Goal: Task Accomplishment & Management: Manage account settings

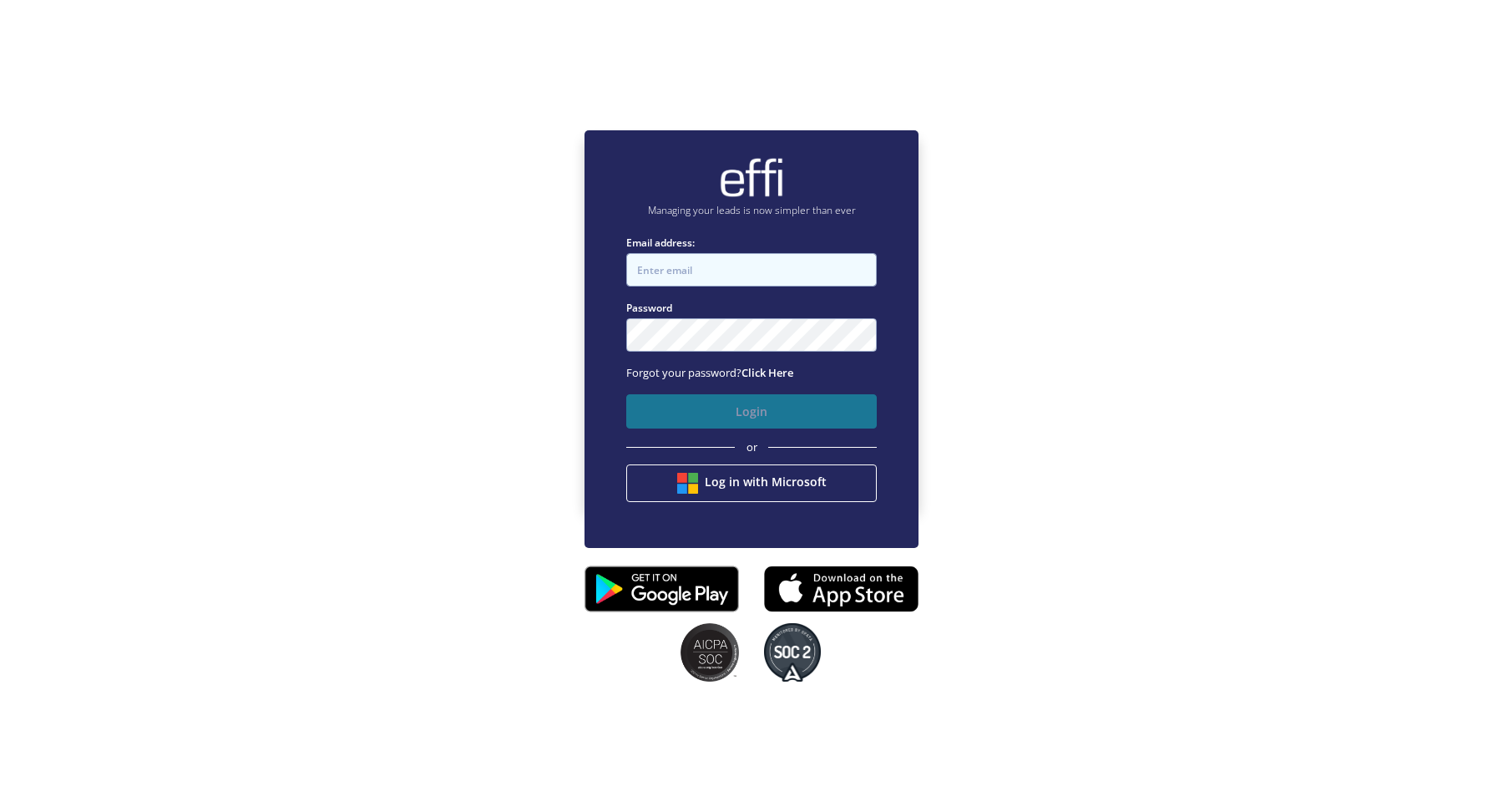
type input "andy.t+1@effi.com.au"
click at [735, 407] on button "Login" at bounding box center [752, 411] width 251 height 34
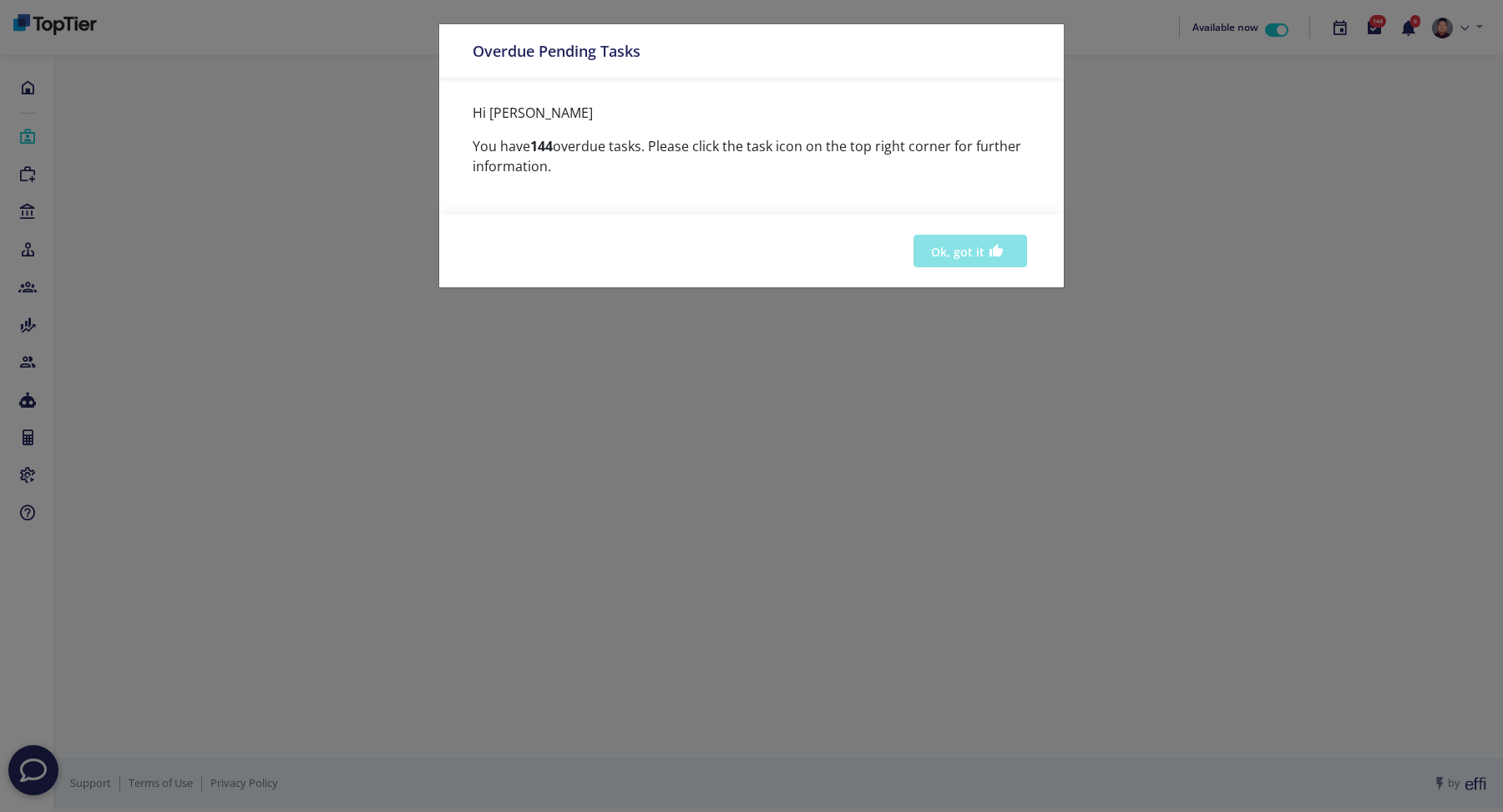
click at [984, 253] on button "Ok, got it" at bounding box center [970, 251] width 113 height 32
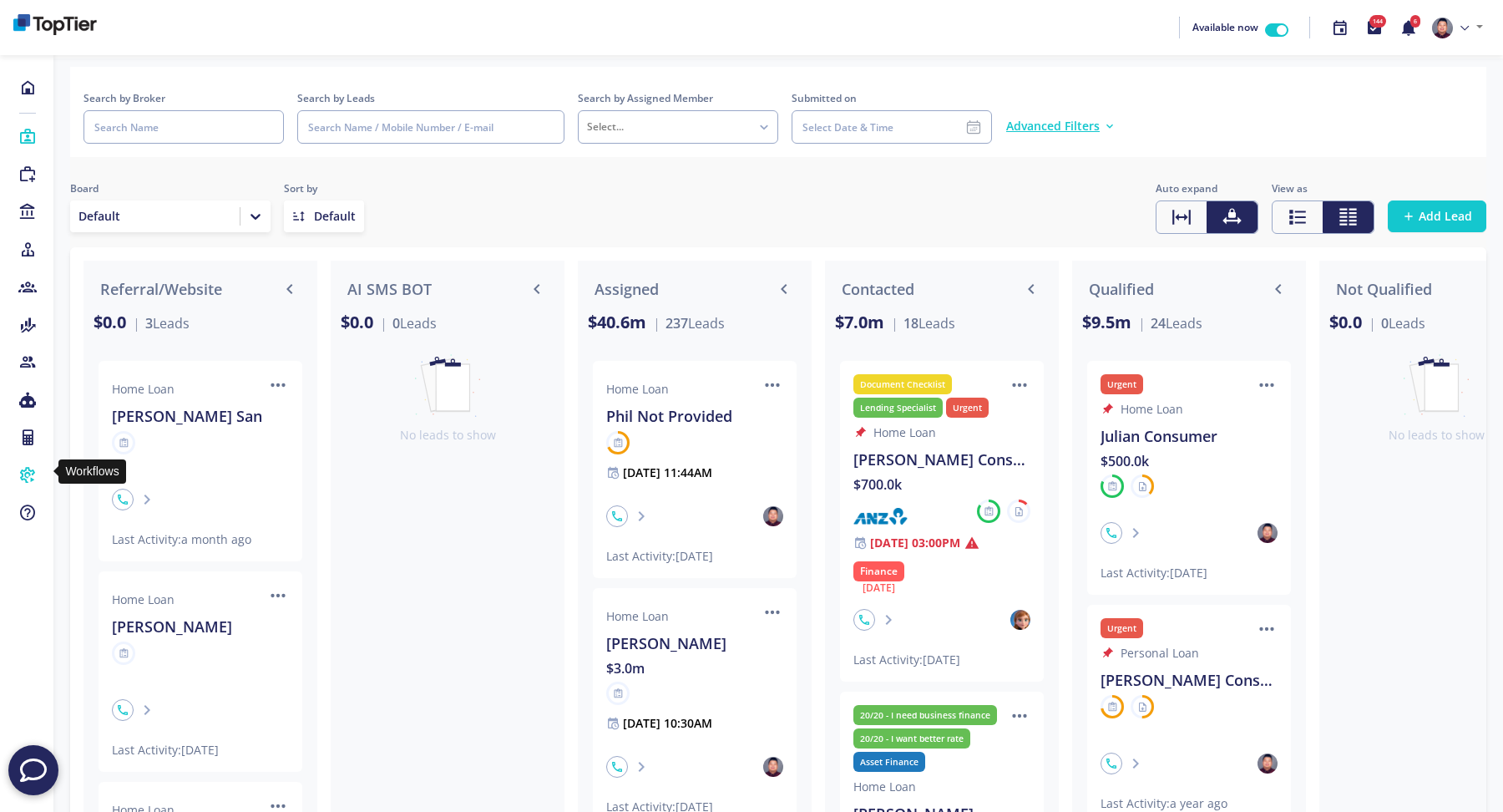
click at [28, 471] on icon at bounding box center [27, 474] width 18 height 17
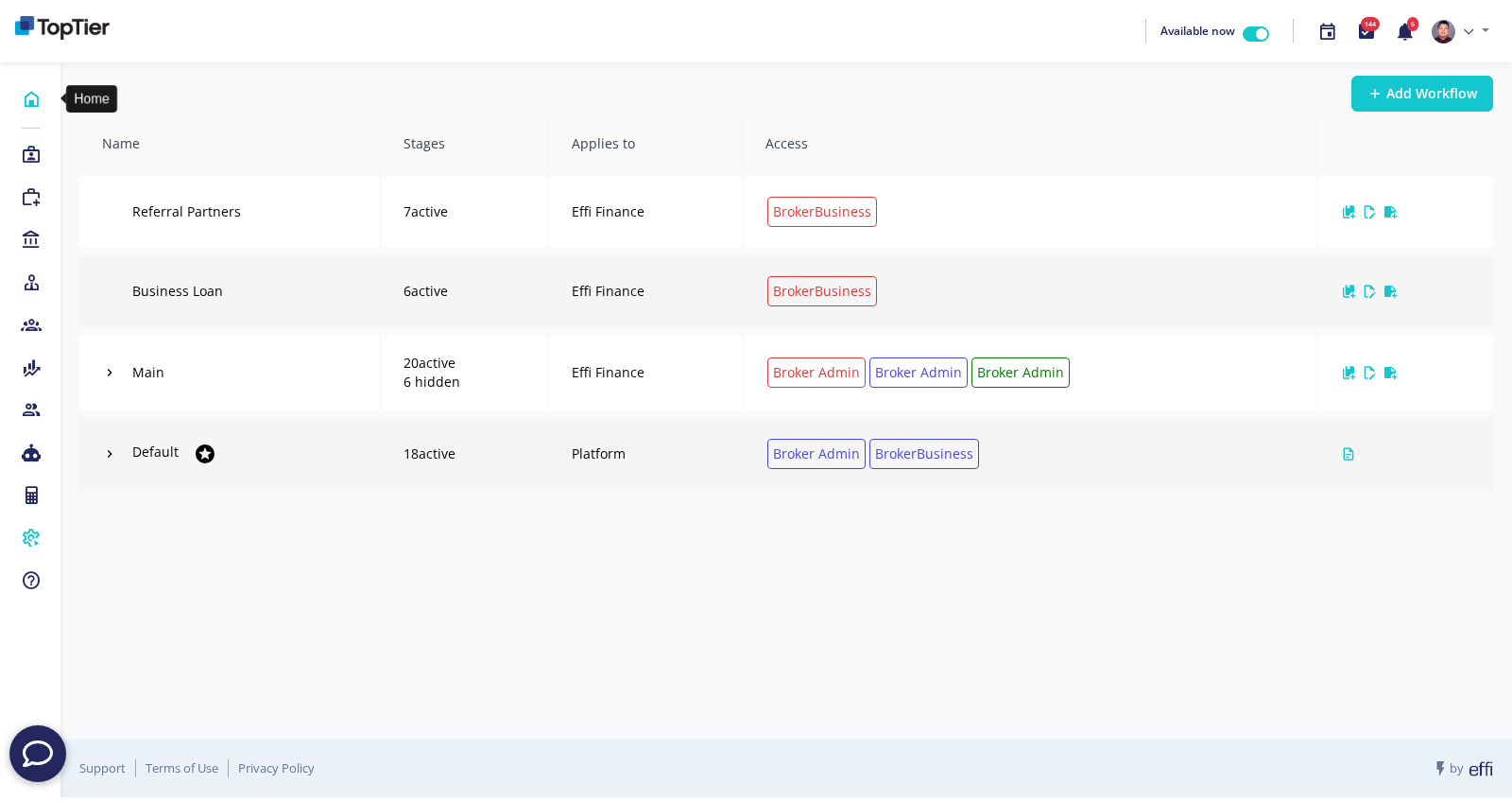
click at [33, 96] on icon at bounding box center [31, 99] width 21 height 19
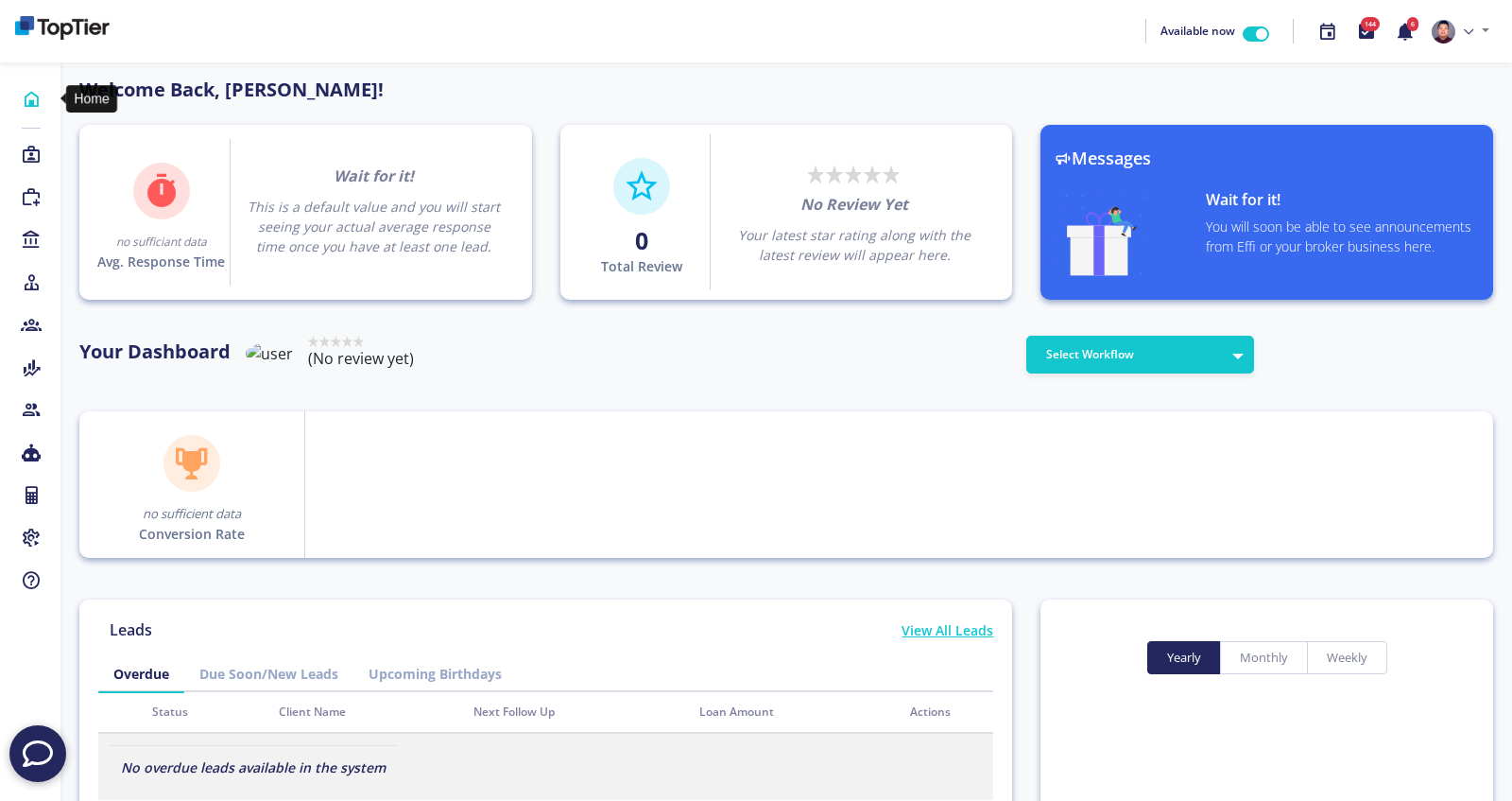
scroll to position [170, 302]
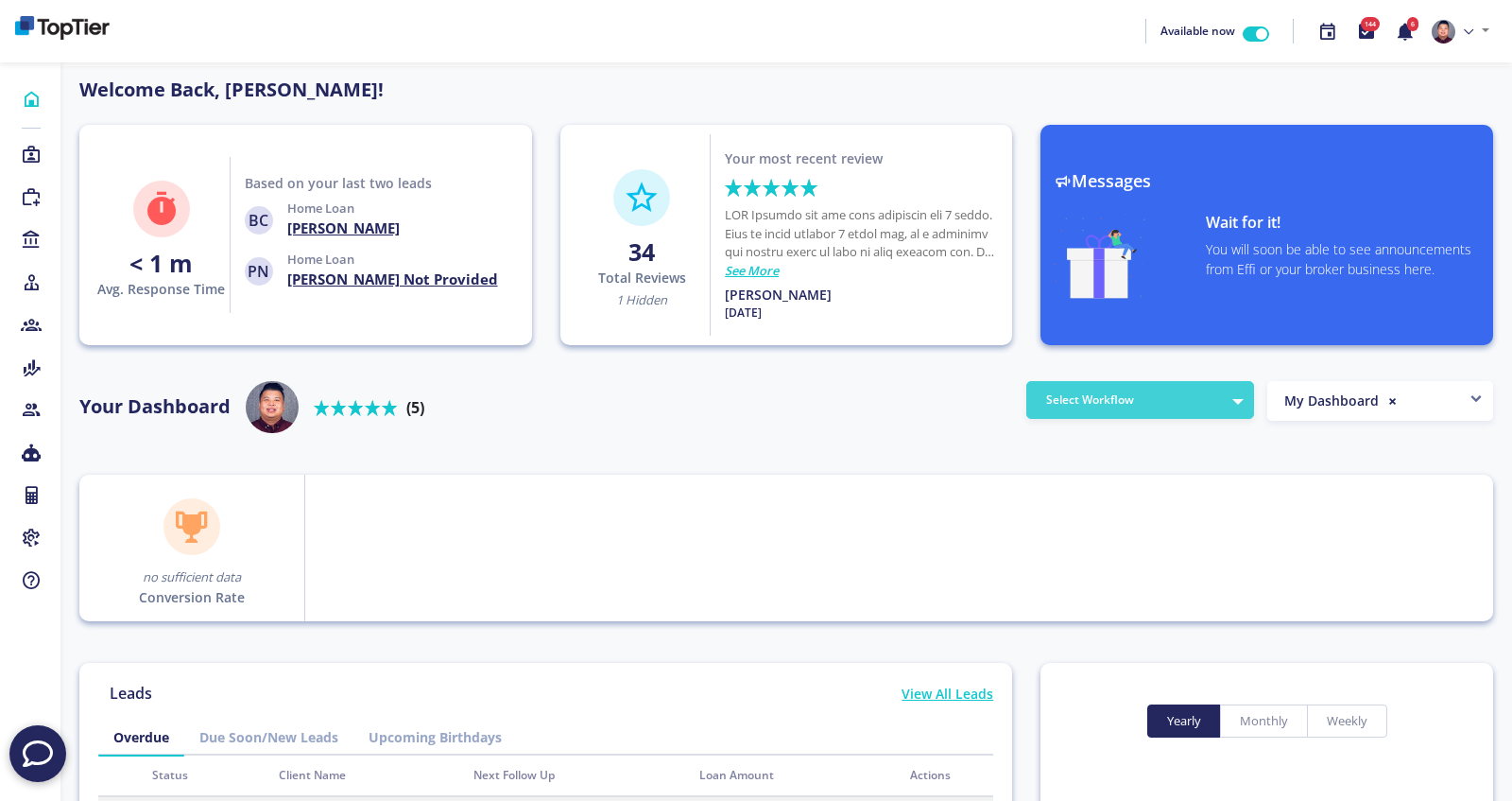
click at [1097, 417] on button "Select Workflow" at bounding box center [1140, 400] width 228 height 37
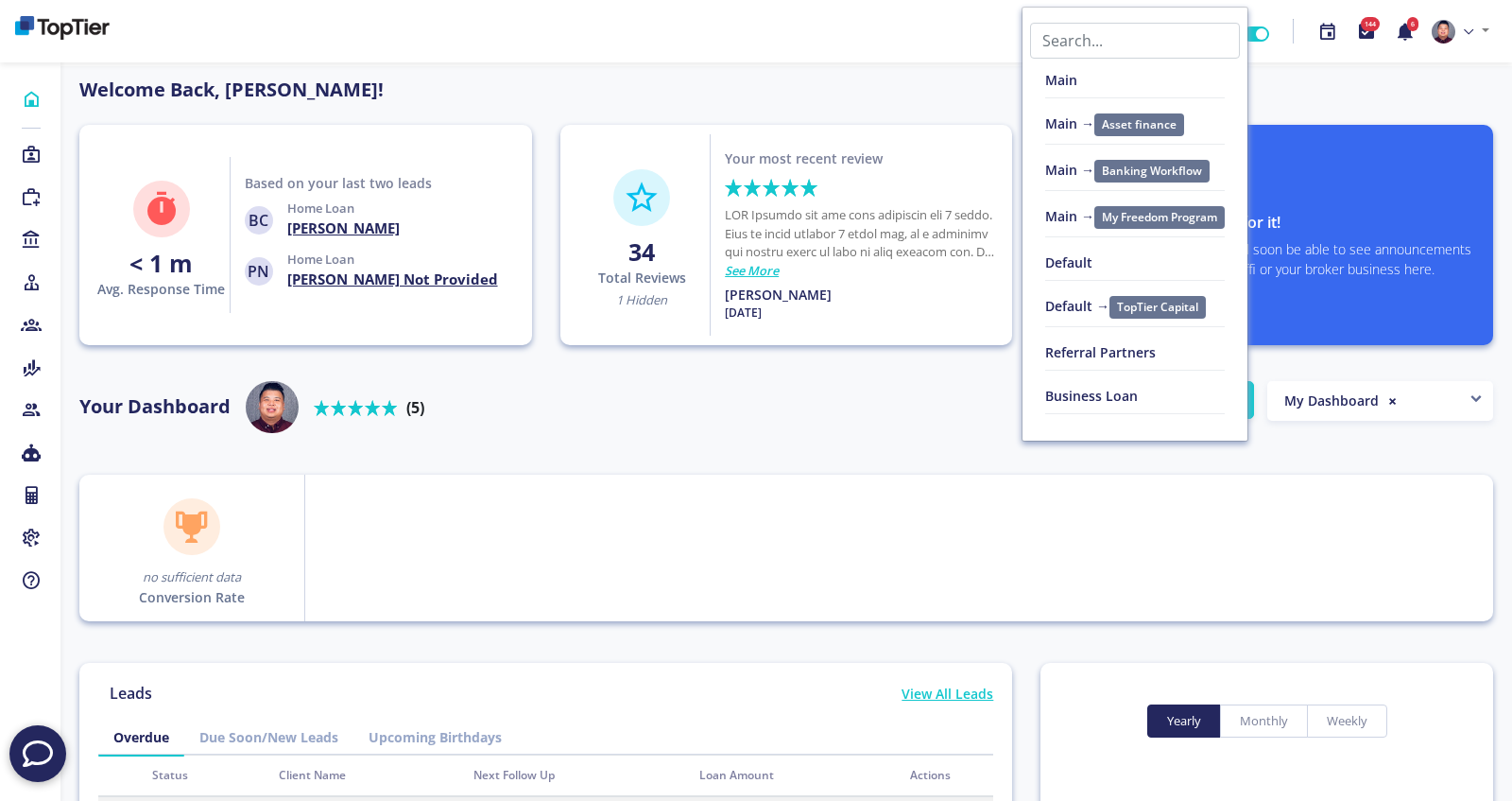
click at [845, 435] on div "Your Dashboard Rated 5 stars out of 5 (5)" at bounding box center [546, 412] width 961 height 62
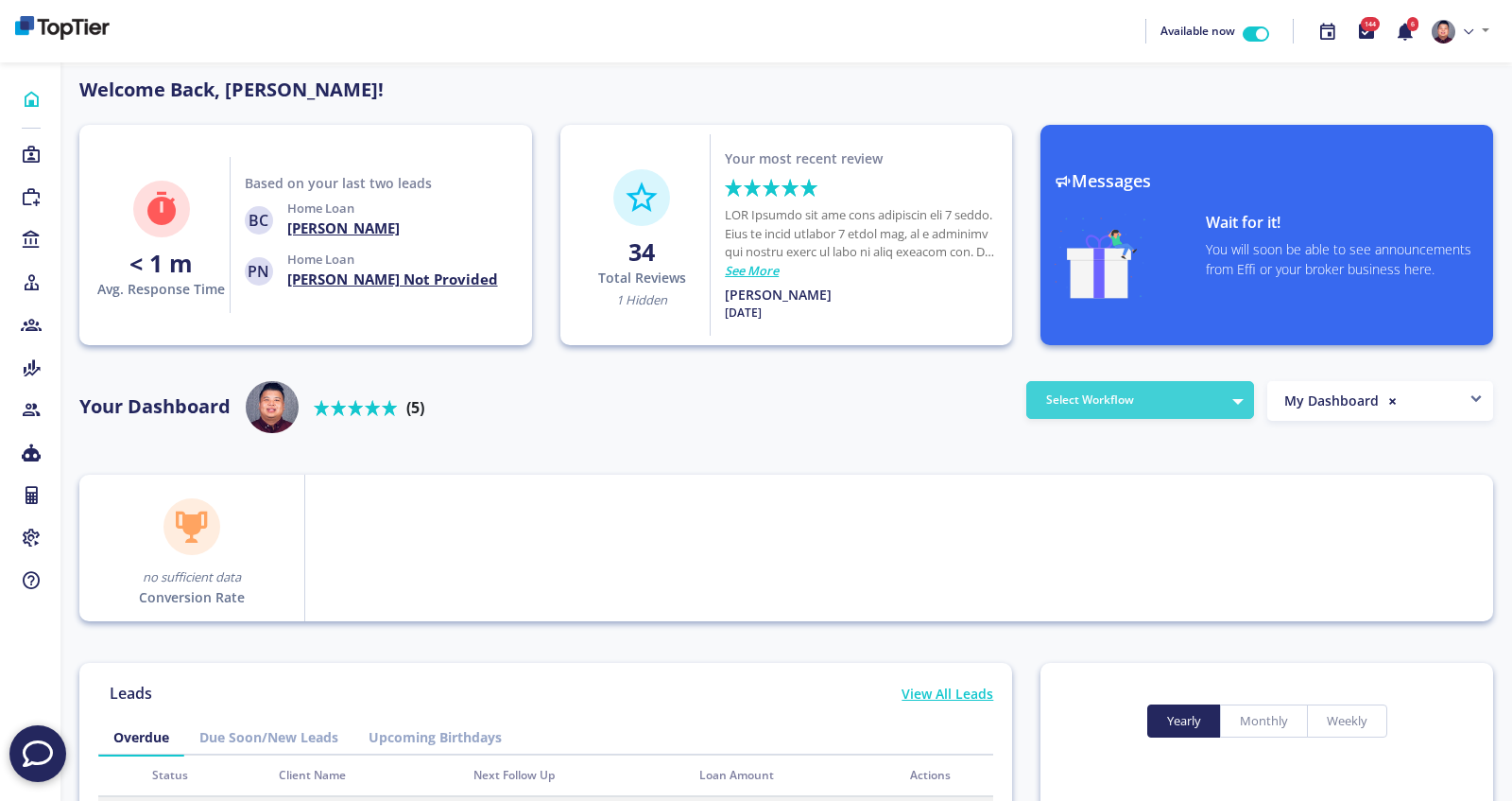
click at [1225, 394] on button "Select Workflow" at bounding box center [1140, 400] width 228 height 37
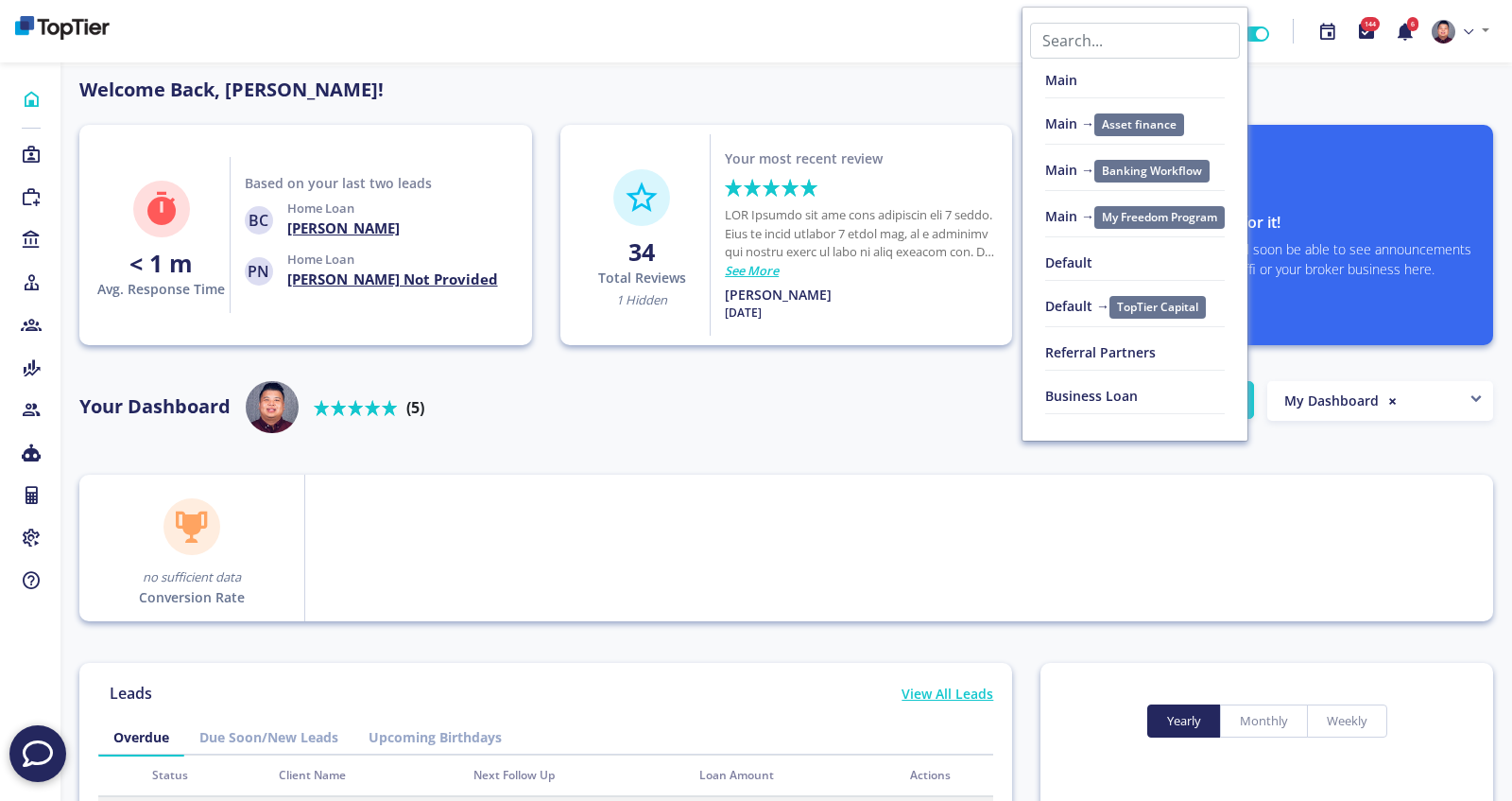
click at [1120, 259] on link "Default" at bounding box center [1135, 270] width 225 height 43
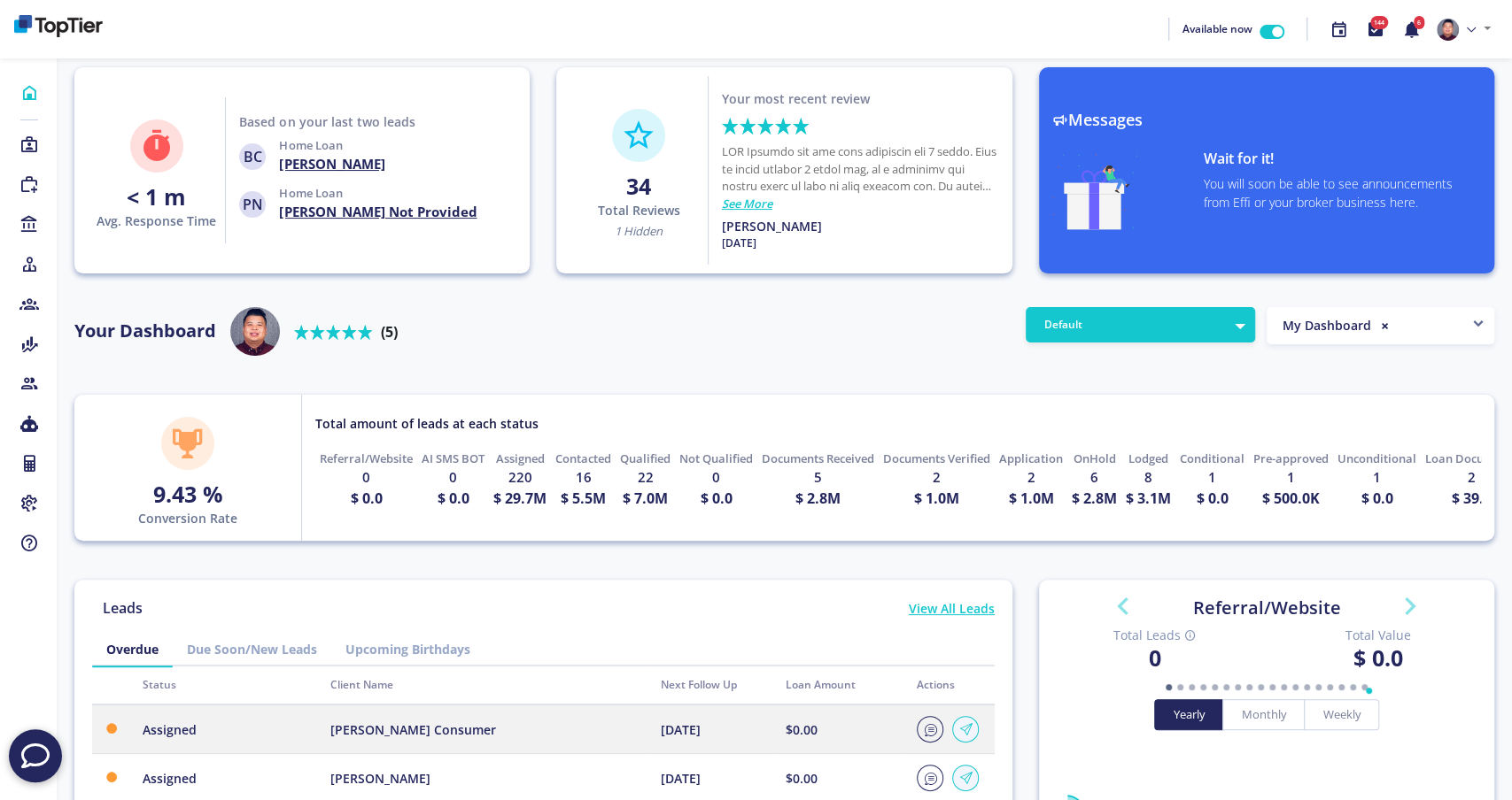
scroll to position [160, 283]
click at [31, 138] on icon at bounding box center [29, 145] width 19 height 18
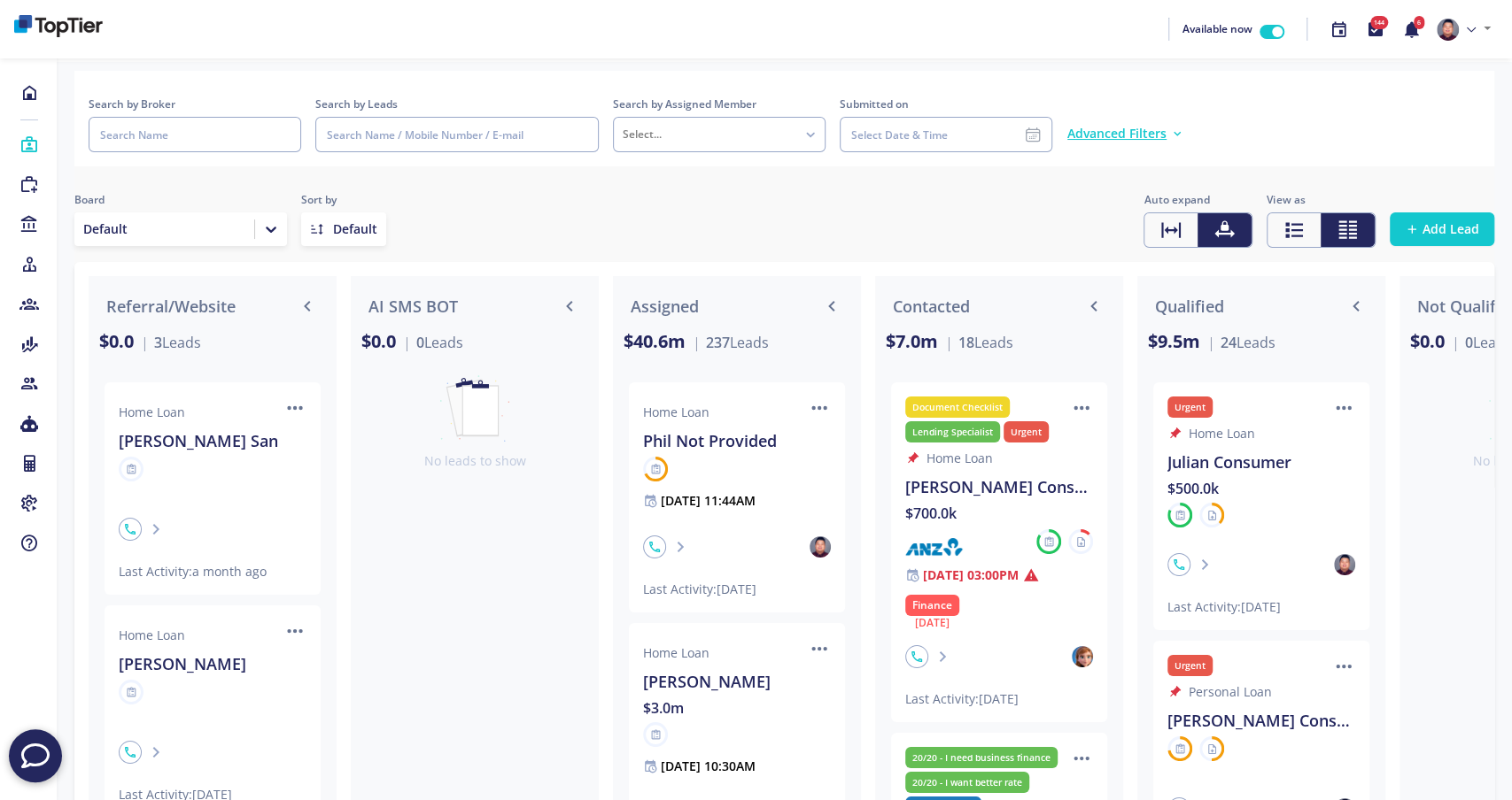
click at [263, 233] on icon at bounding box center [270, 229] width 18 height 18
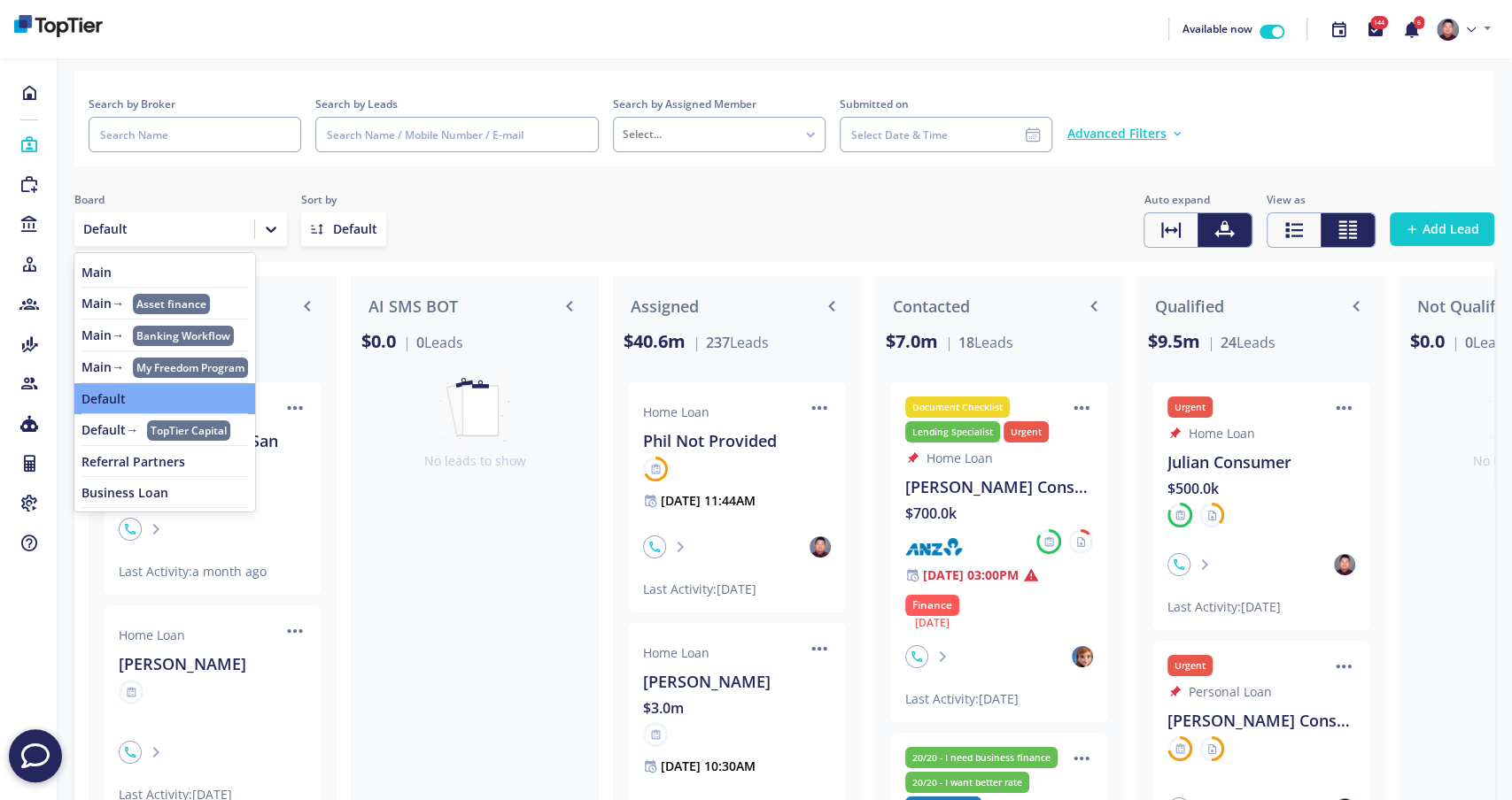
click at [543, 233] on div "Board option Asset finance focused, 2 of 8. 8 results available. Use Up and Dow…" at bounding box center [785, 219] width 1420 height 56
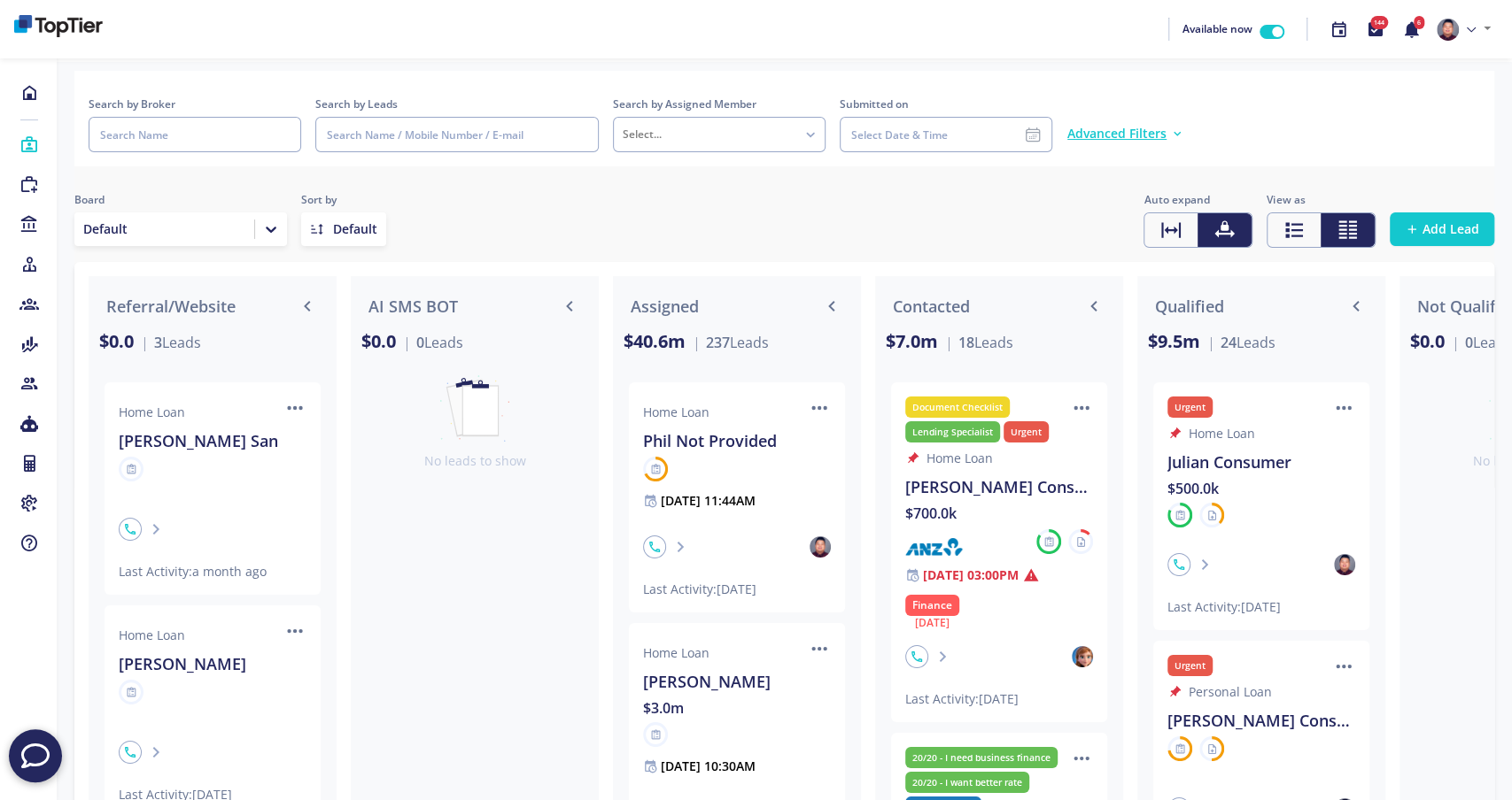
click at [267, 233] on icon at bounding box center [270, 229] width 18 height 18
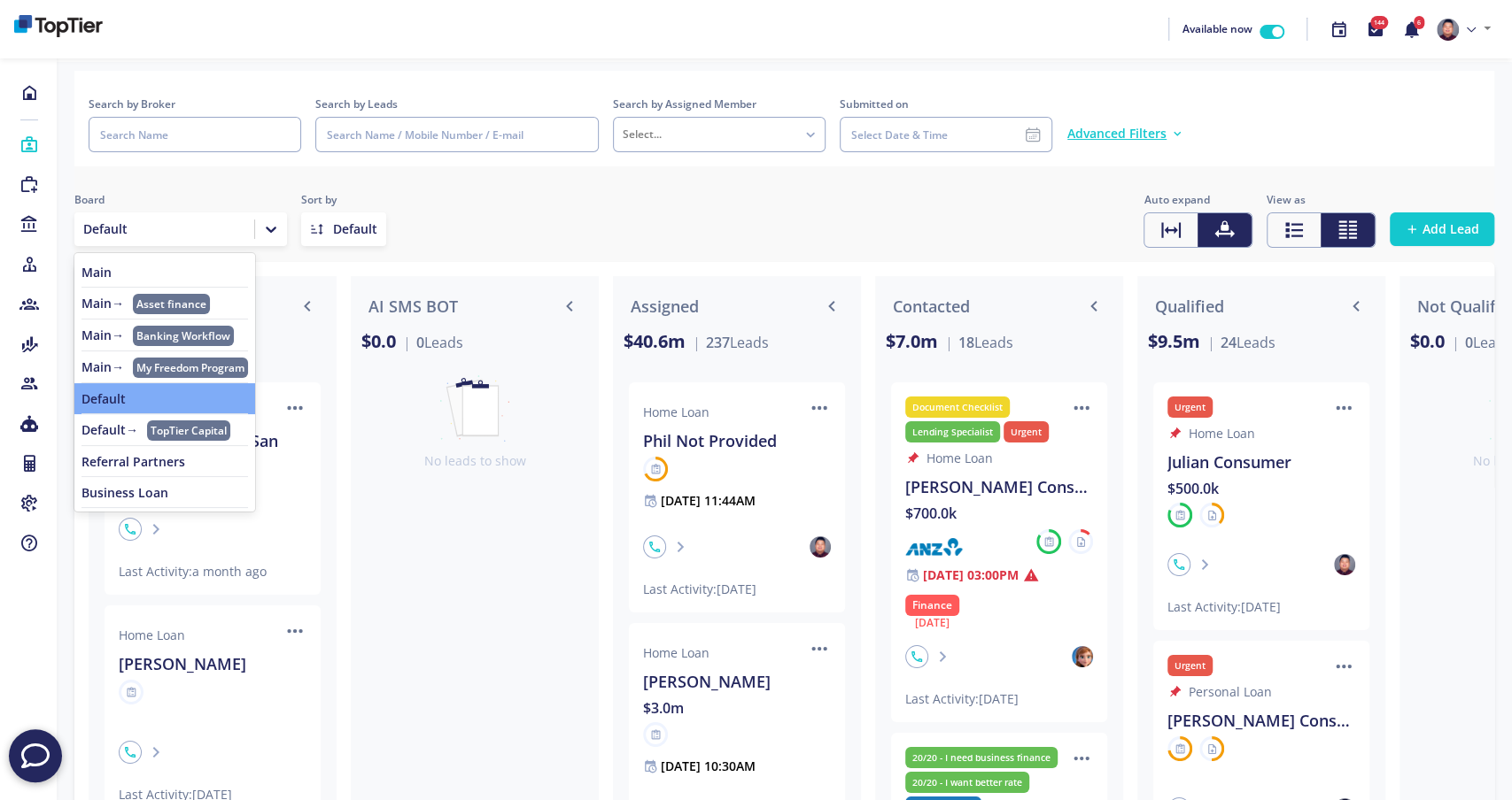
click at [120, 455] on link "Referral Partners" at bounding box center [164, 461] width 166 height 14
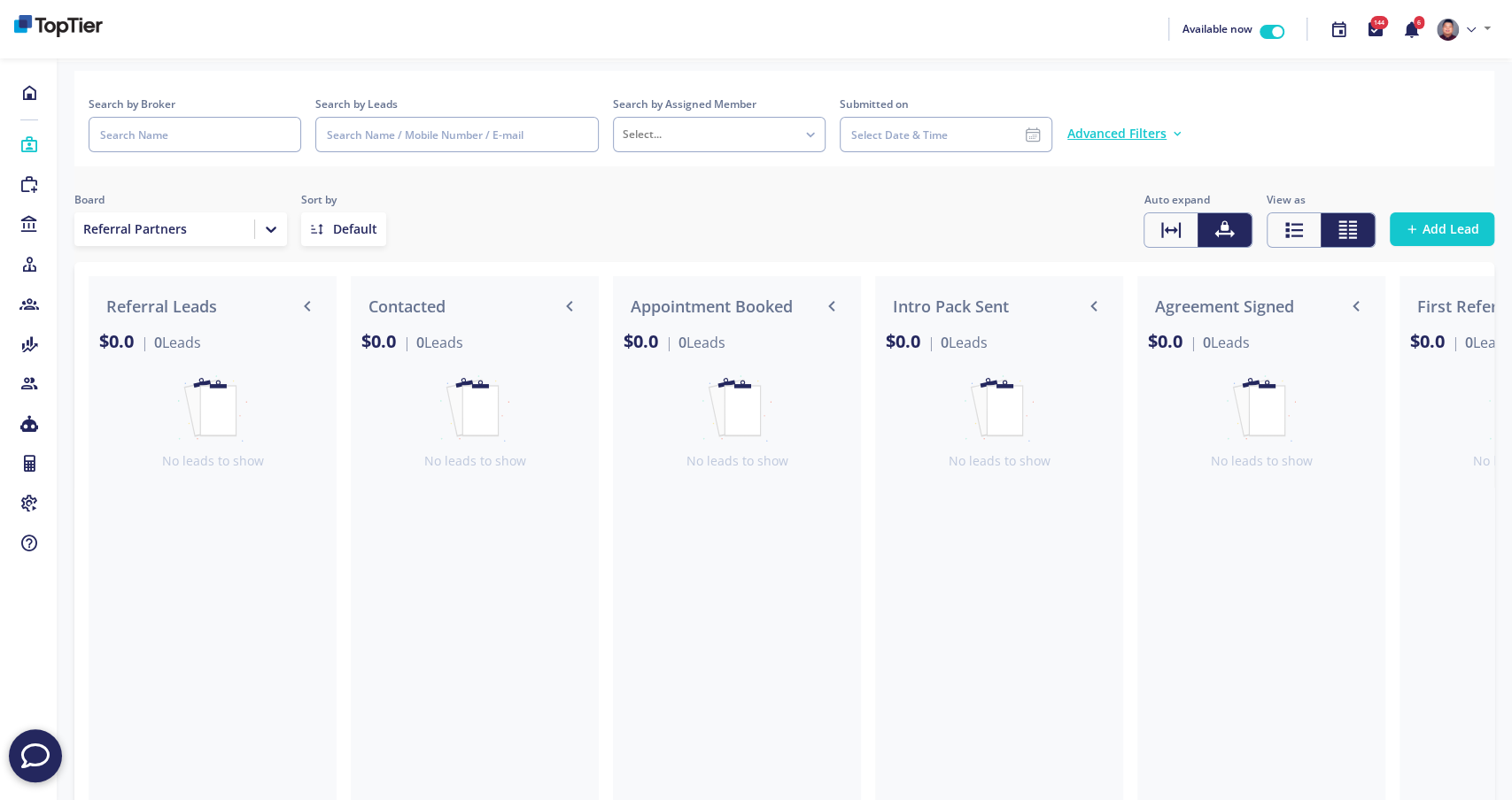
click at [272, 232] on icon at bounding box center [270, 229] width 18 height 18
click at [488, 190] on div "Board Referral Partners Sort by Default Auto expand View as Add Lead" at bounding box center [785, 214] width 1420 height 67
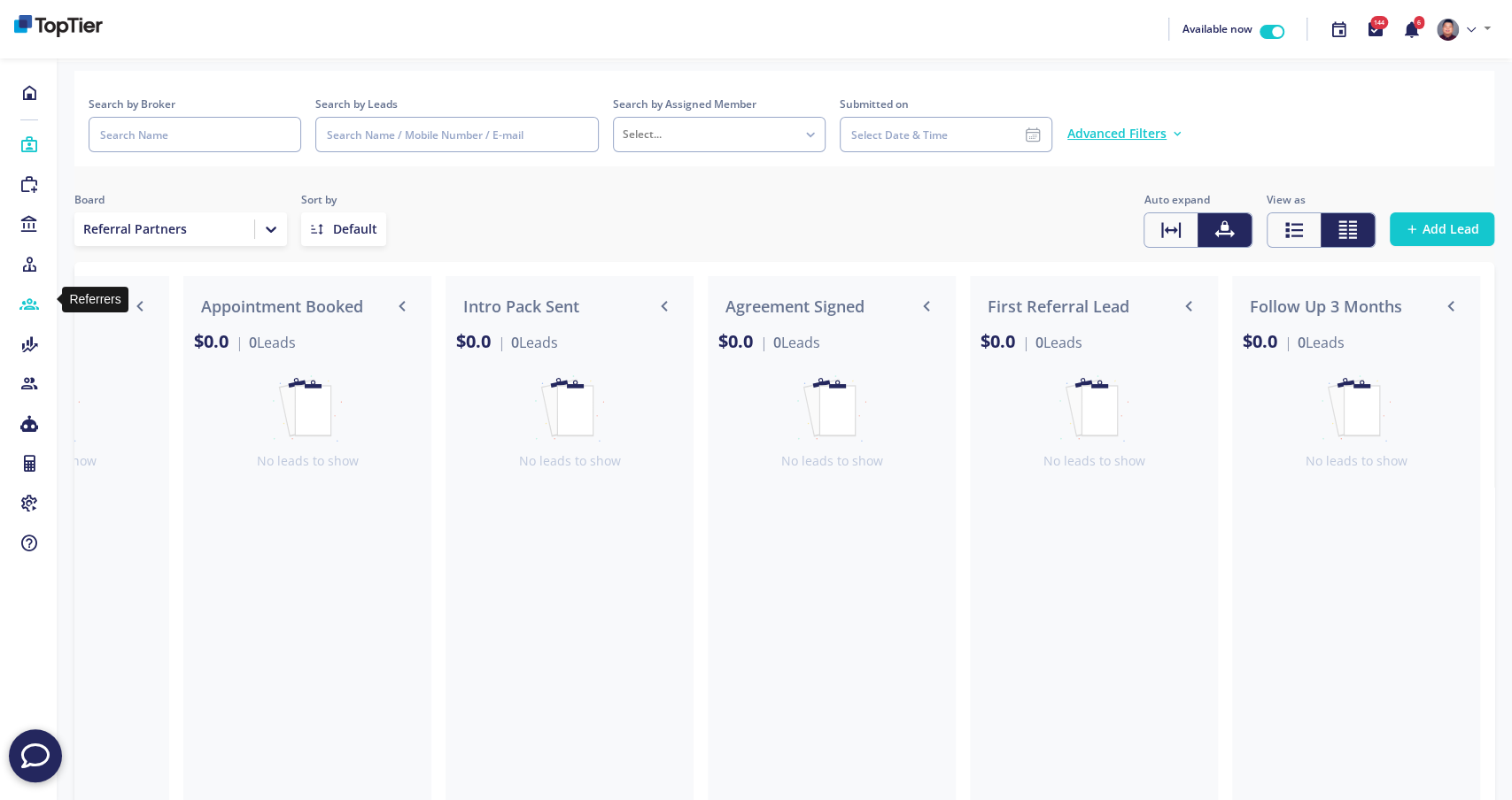
click at [31, 297] on icon at bounding box center [29, 304] width 19 height 18
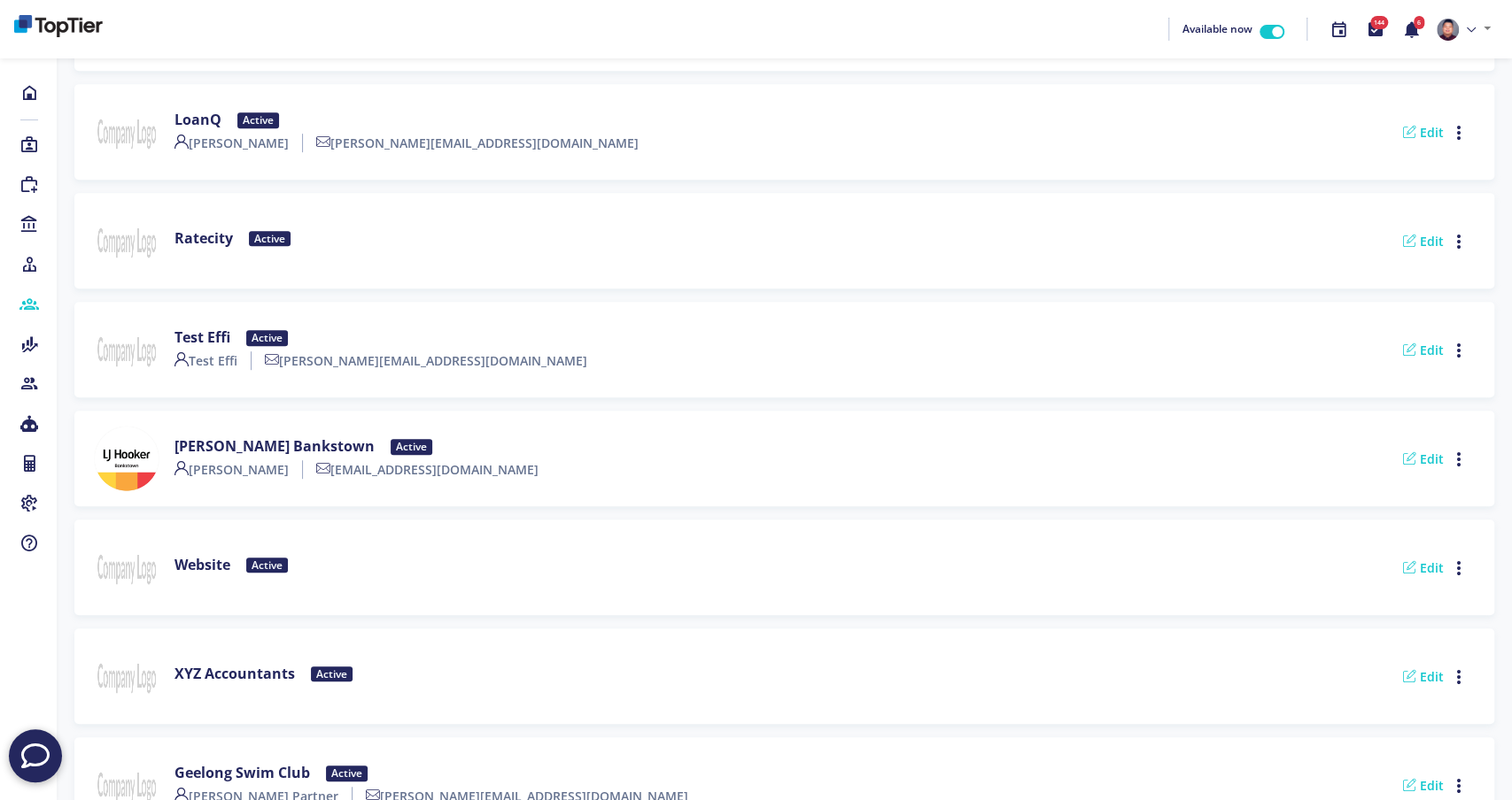
scroll to position [663, 0]
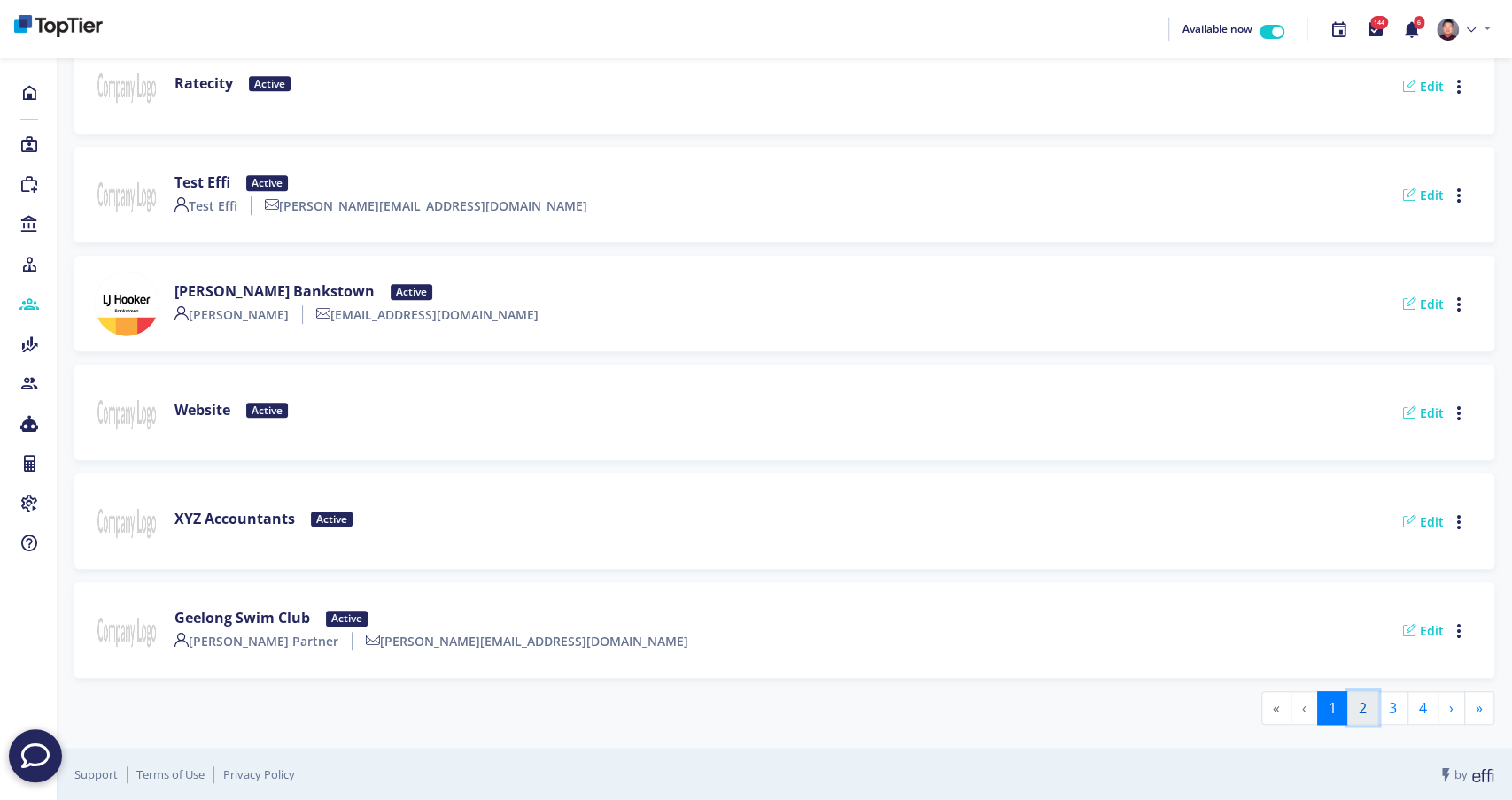
click at [1371, 711] on button "2" at bounding box center [1362, 708] width 31 height 33
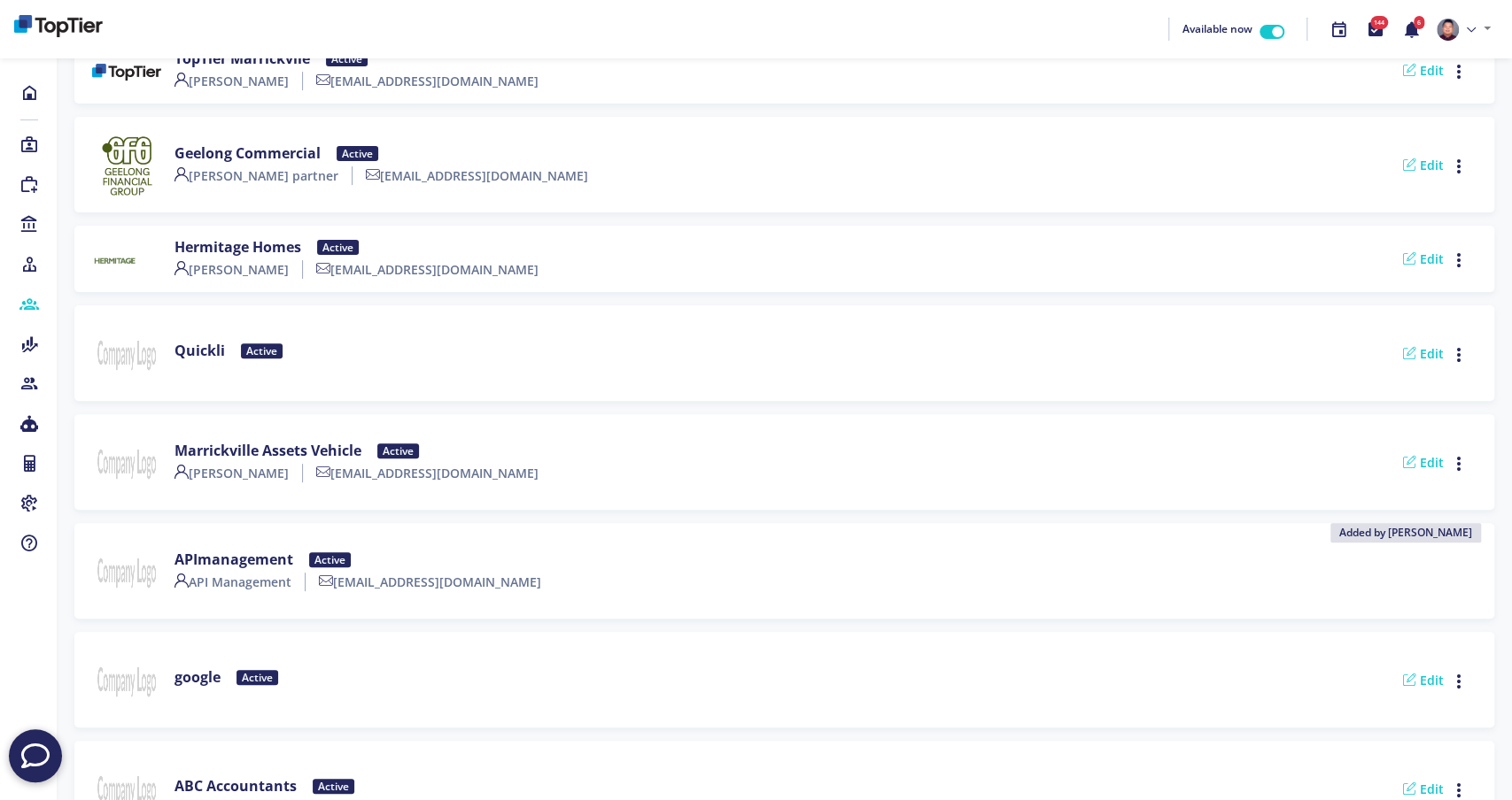
scroll to position [0, 0]
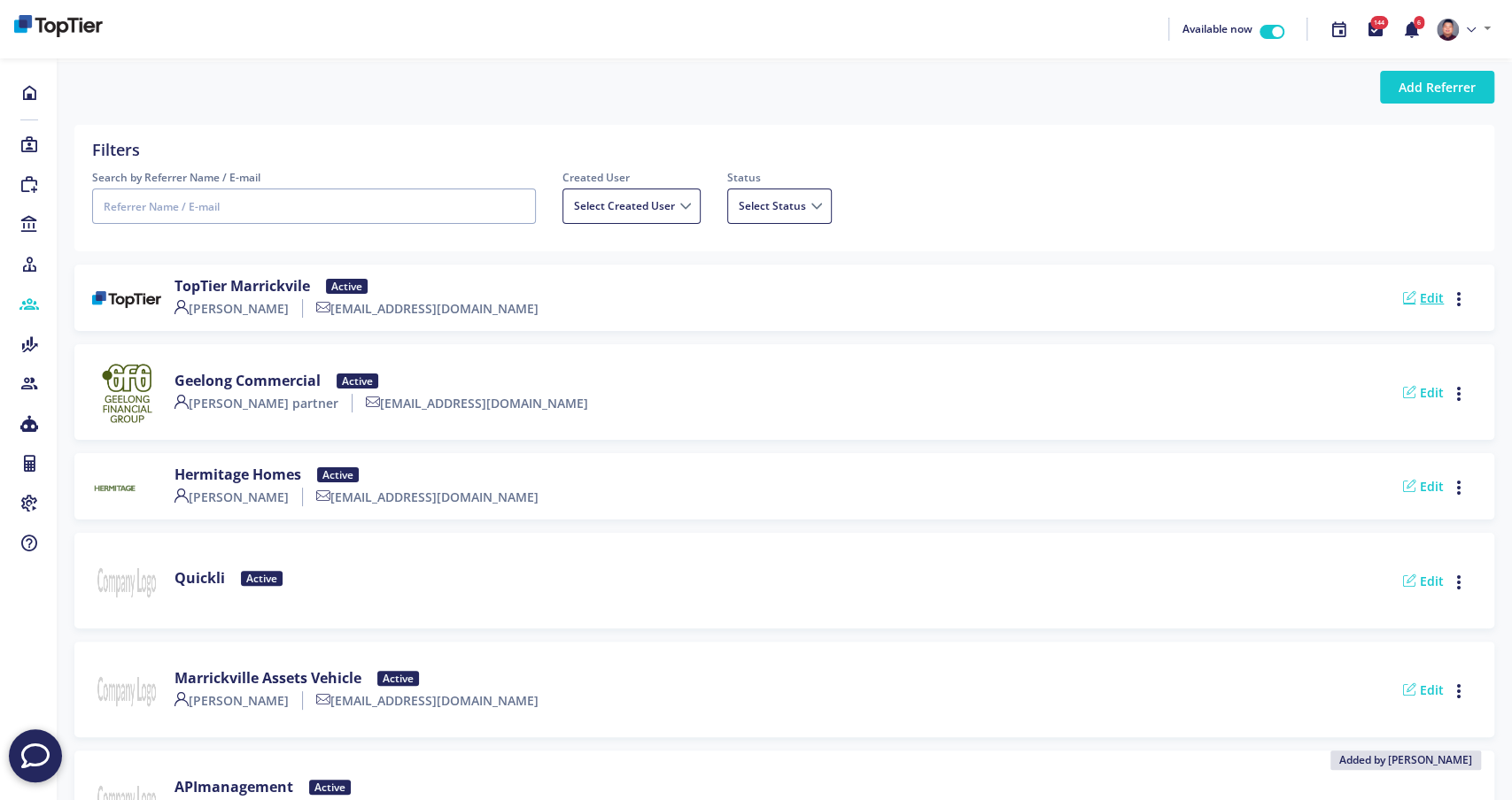
click at [1436, 294] on link "Edit" at bounding box center [1423, 298] width 41 height 17
select select
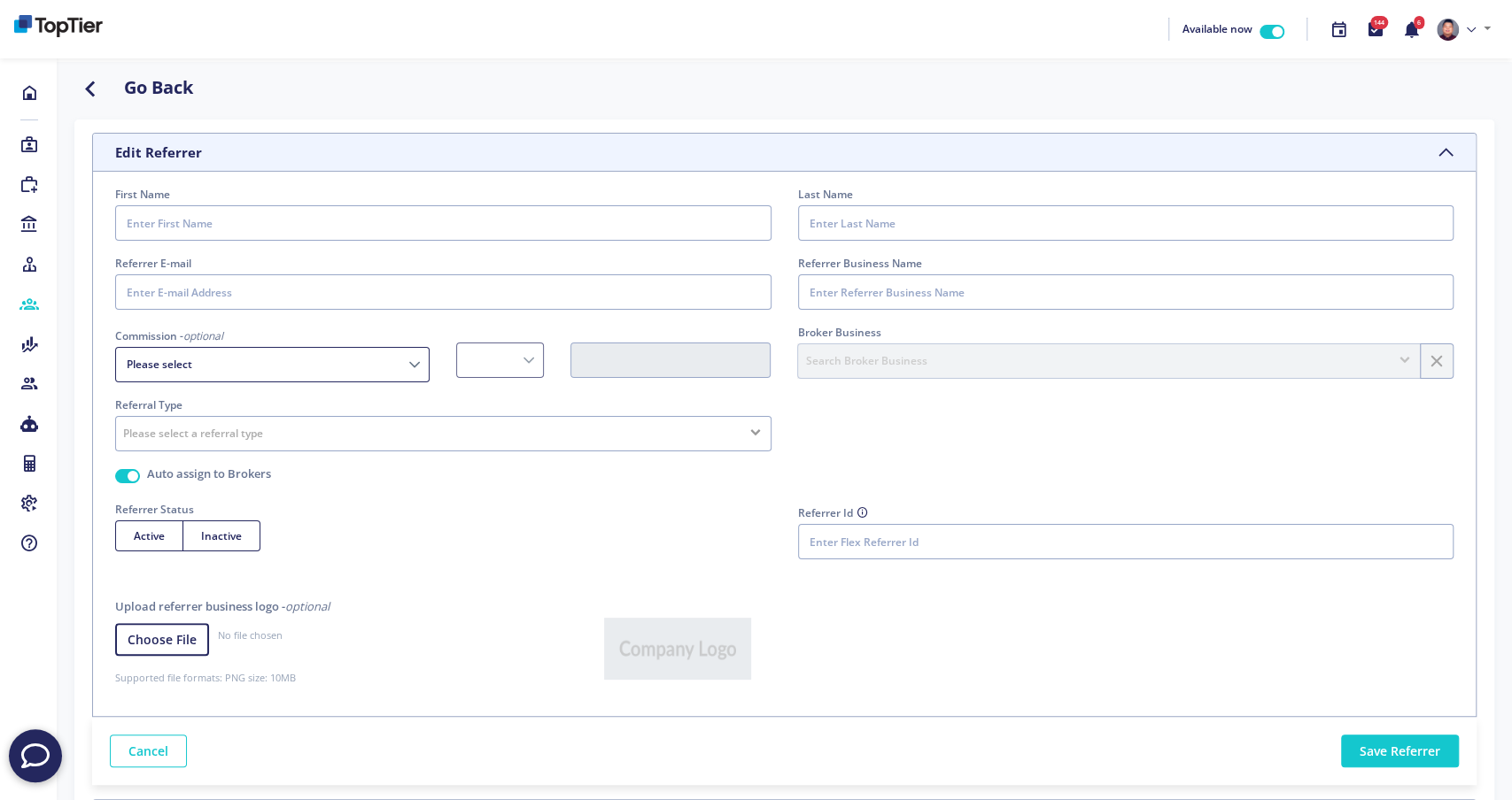
type input "[PERSON_NAME]"
type input "[EMAIL_ADDRESS][DOMAIN_NAME]"
type input "TopTier Marrickvile"
select select "CostPerLead"
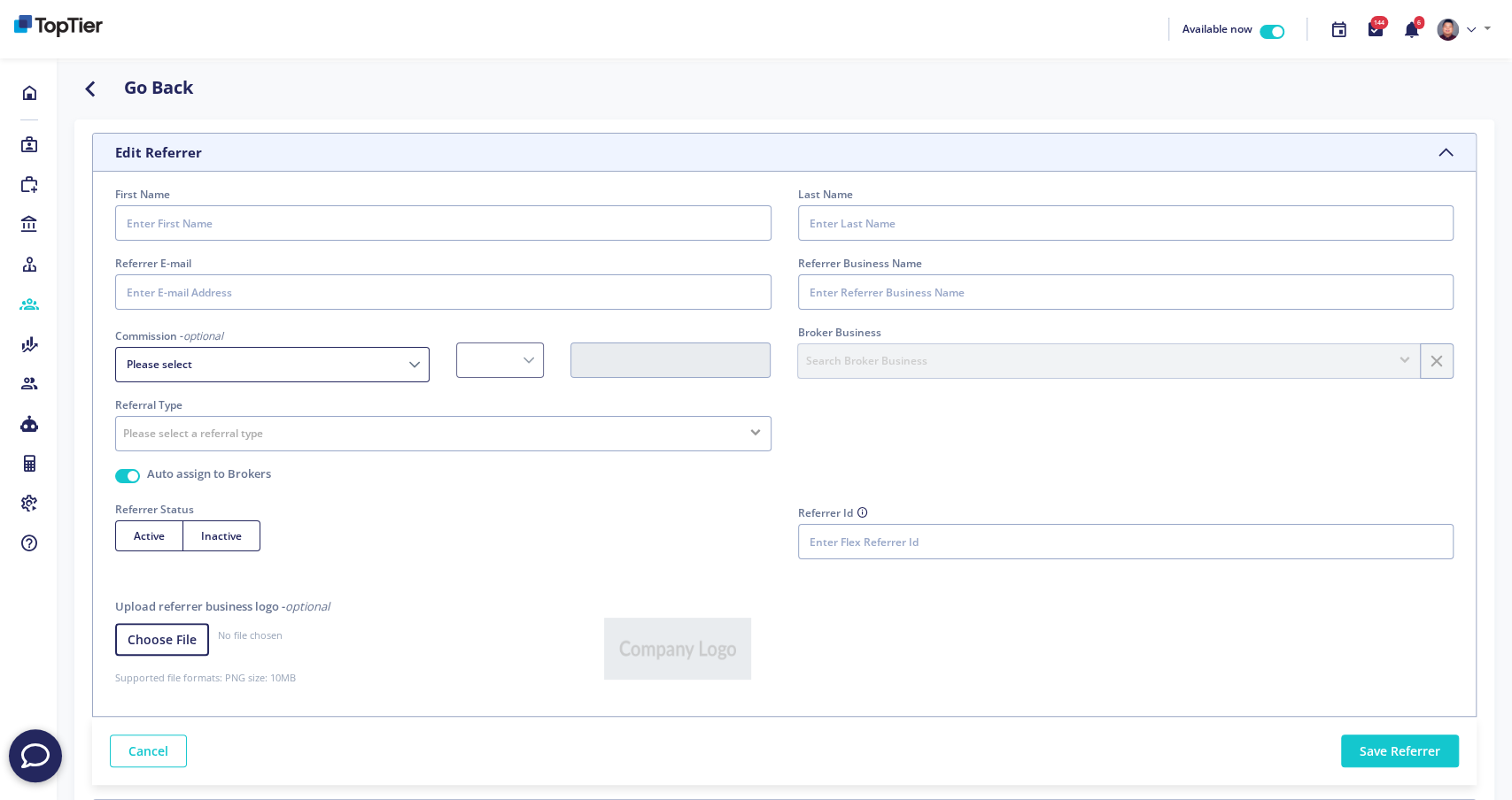
type input "20.00"
radio input "true"
select select "ReferrerLogo"
type input "ChO7pYOtlcCPZdHwKJLUO4aAMGpeWPDmWKmpK6VpAoVYW2LFh4MuKn2GGBeQK8n4qZZ08RCLUDm2zO3…"
type input "[URL][DOMAIN_NAME]"
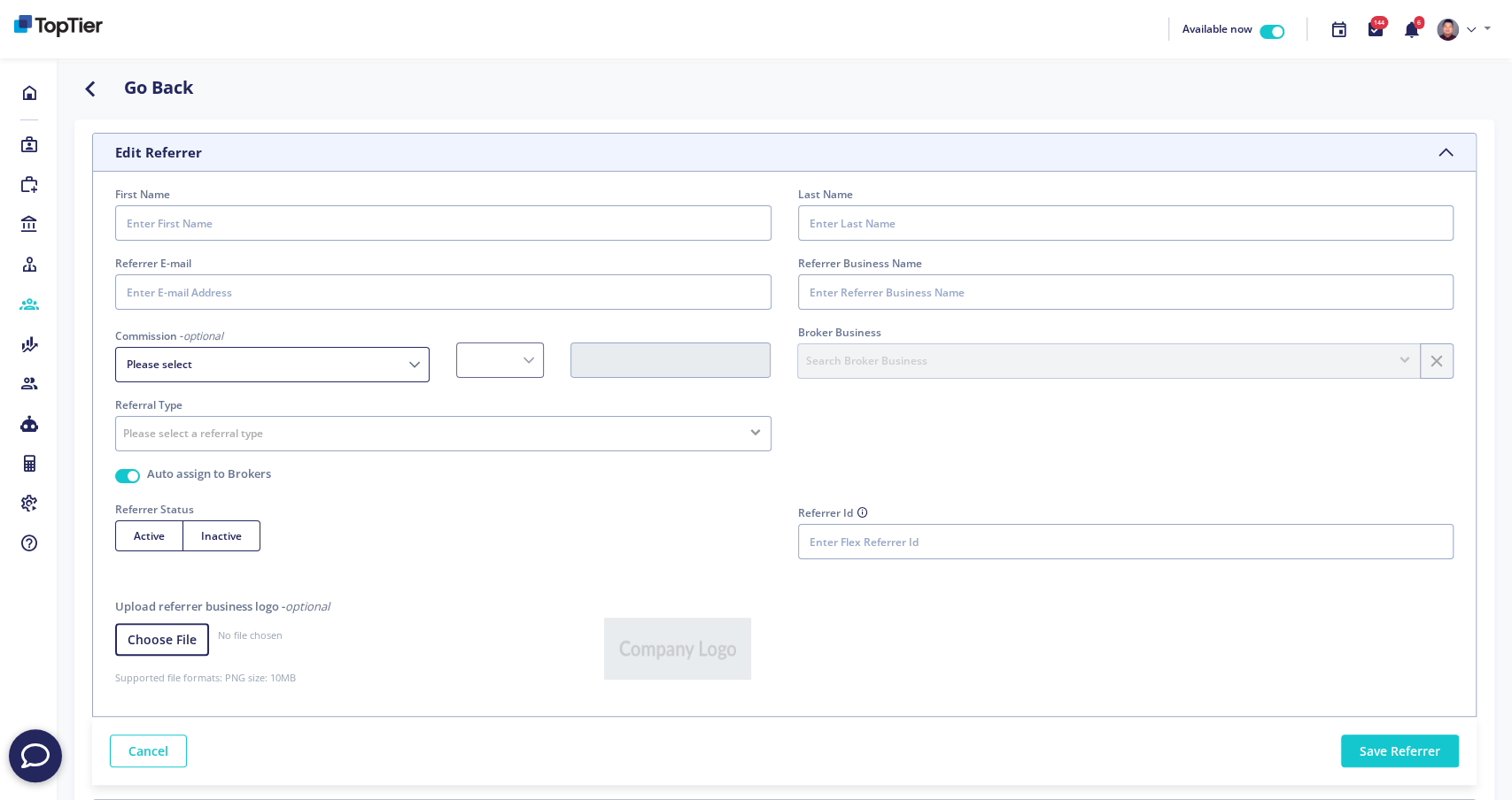
type input "[URL][DOMAIN_NAME]"
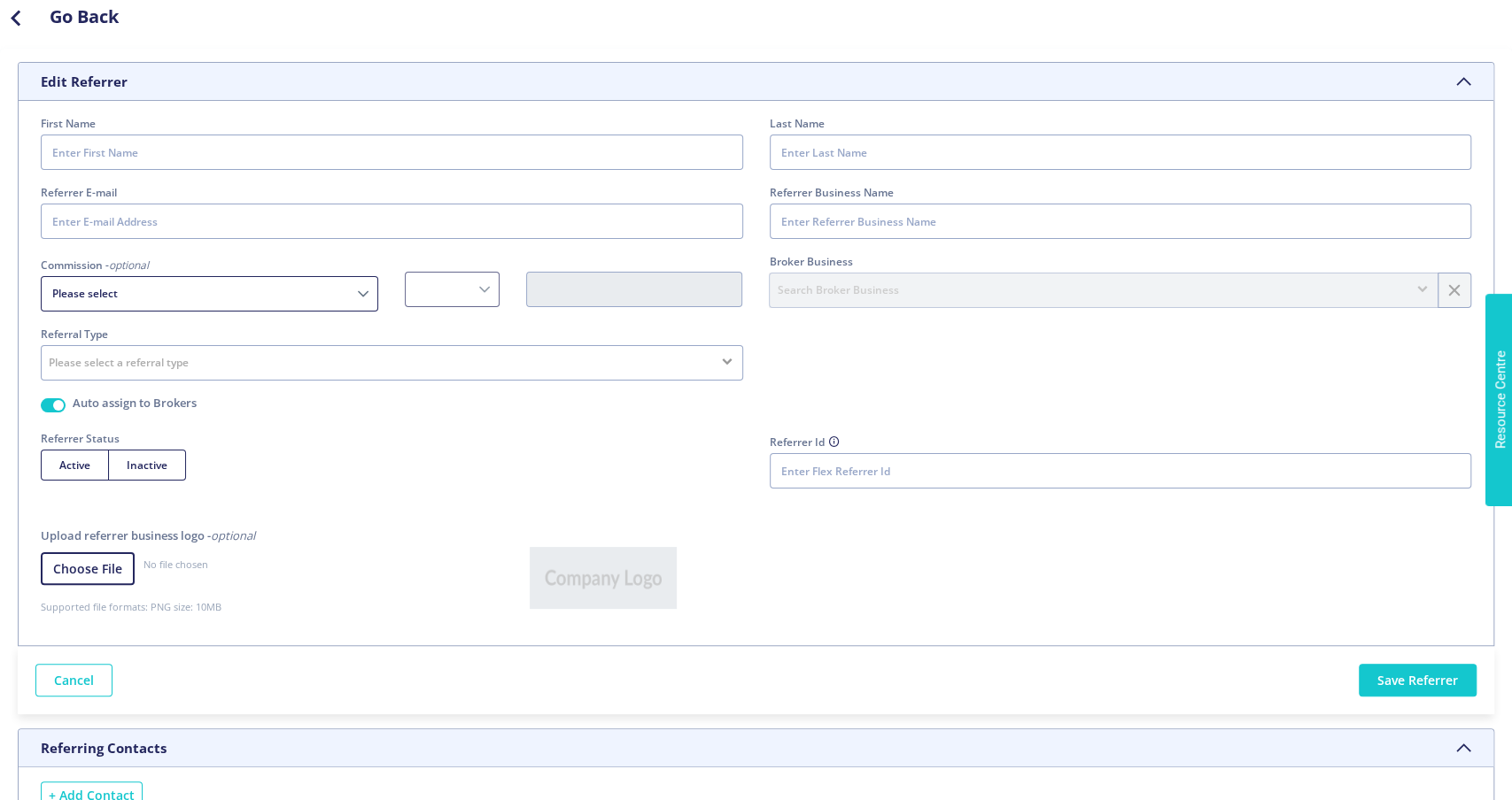
select select
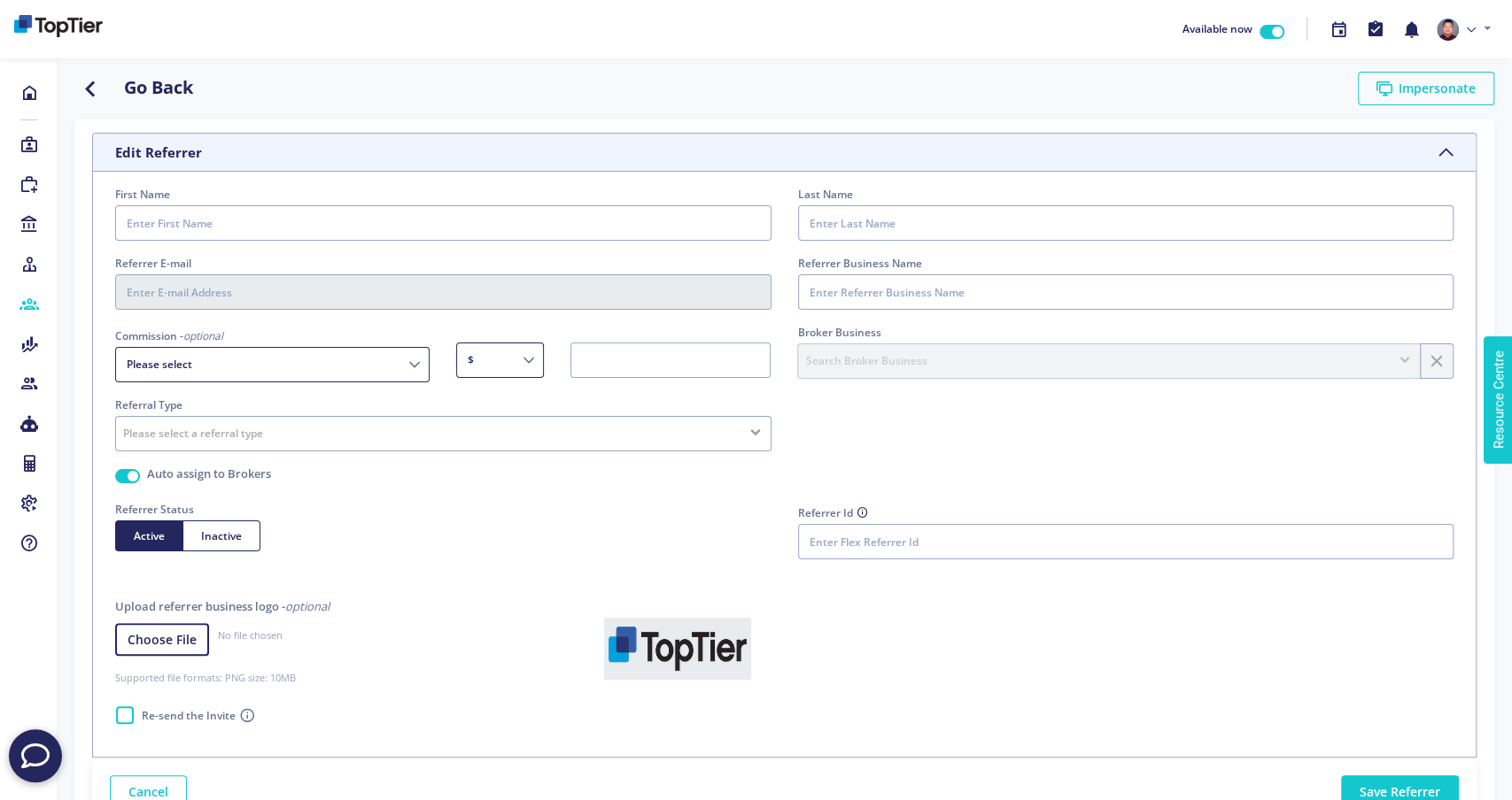
type input "[PERSON_NAME]"
type input "[EMAIL_ADDRESS][DOMAIN_NAME]"
type input "TopTier Marrickvile"
select select "CostPerLead"
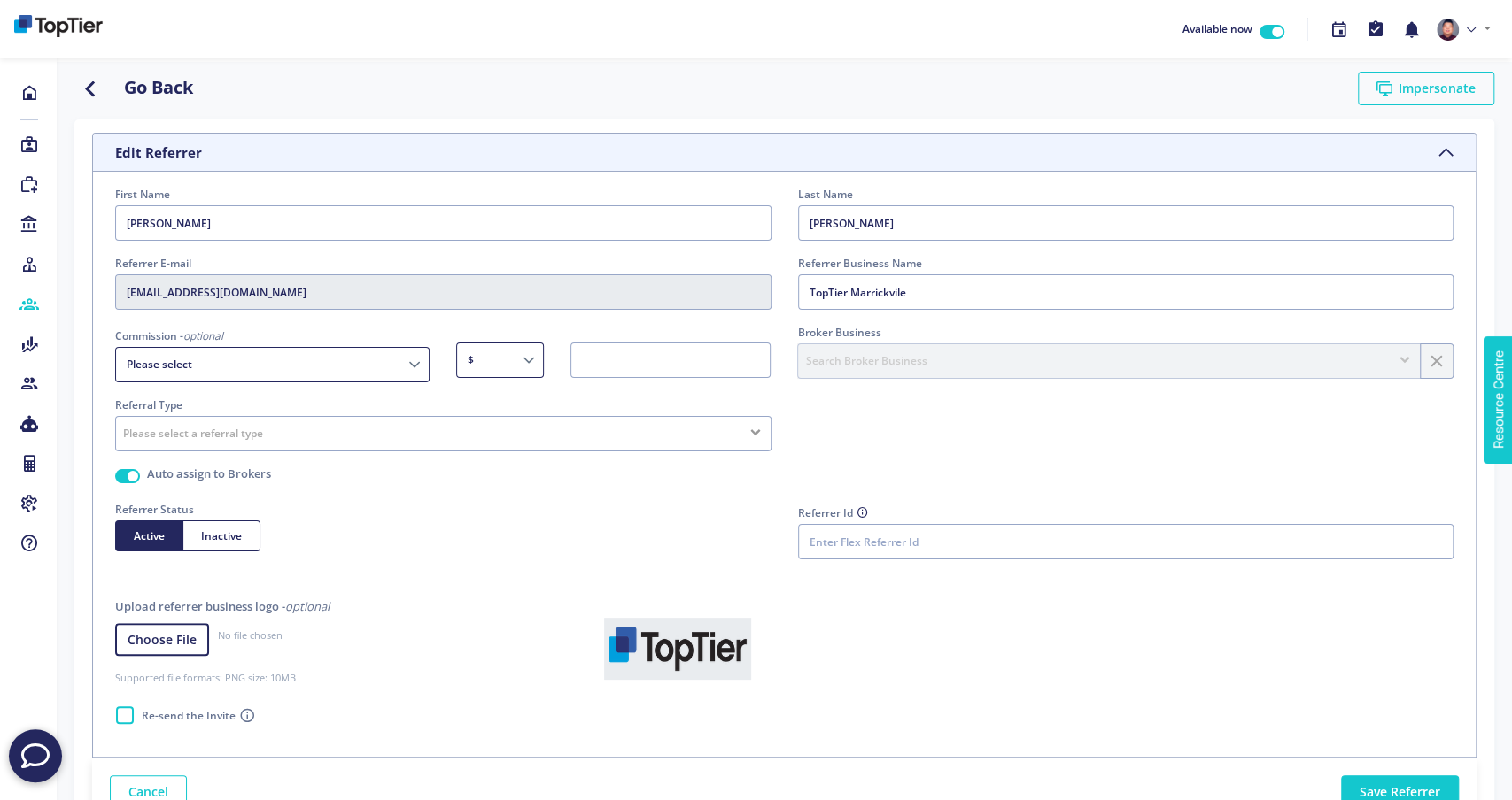
type input "20.00"
radio input "true"
select select "ReferrerLogo"
type input "ChO7pYOtlcCPZdHwKJLUO4aAMGpeWPDmWKmpK6VpAoVYW2LFh4MuKn2GGBeQK8n4qZZ08RCLUDm2zO3…"
type input "[URL][DOMAIN_NAME]"
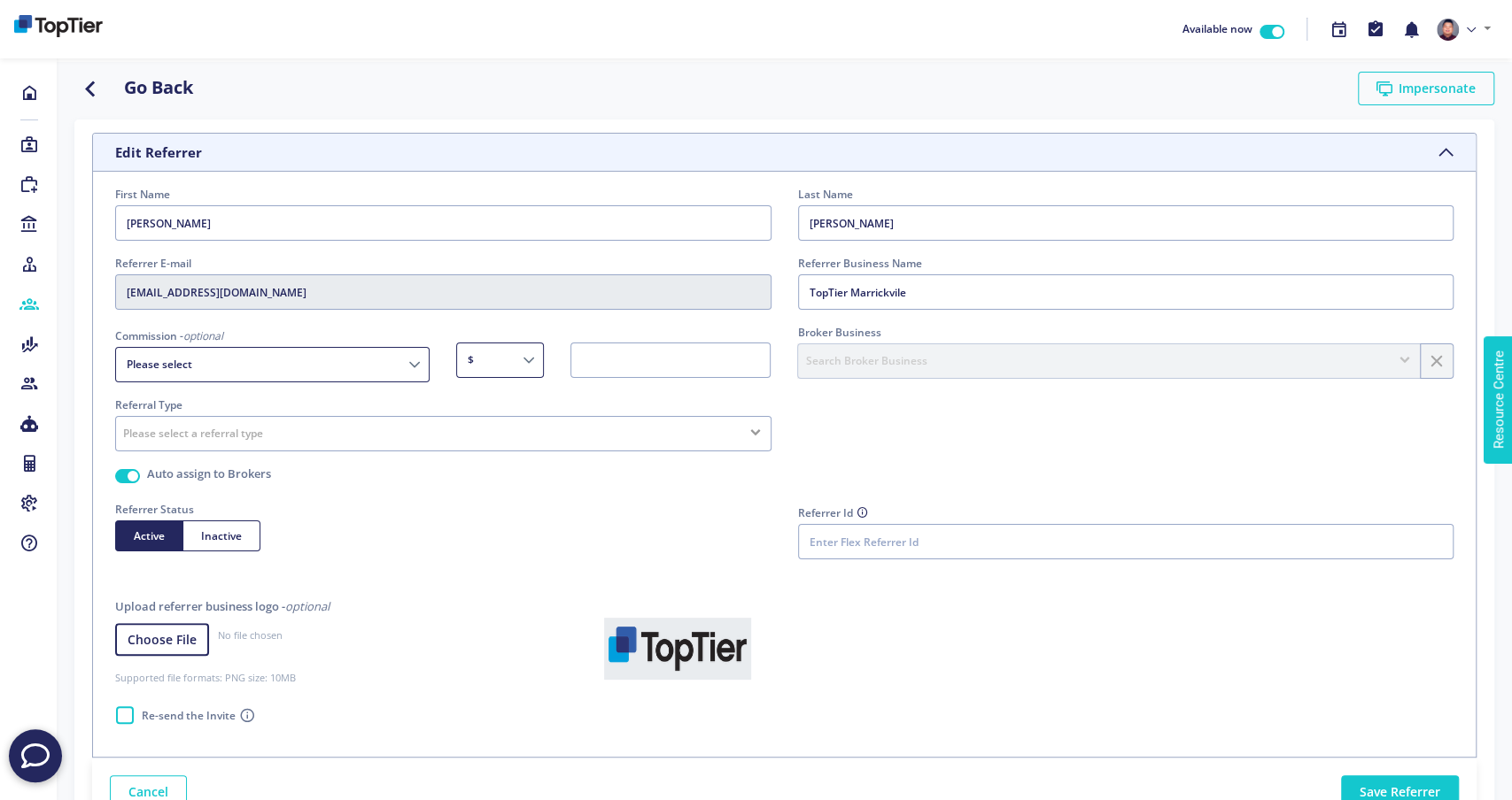
type input "[URL][DOMAIN_NAME]"
select select "CostPerLead"
select select "ReferrerLogo"
click at [91, 83] on icon "button" at bounding box center [90, 88] width 32 height 22
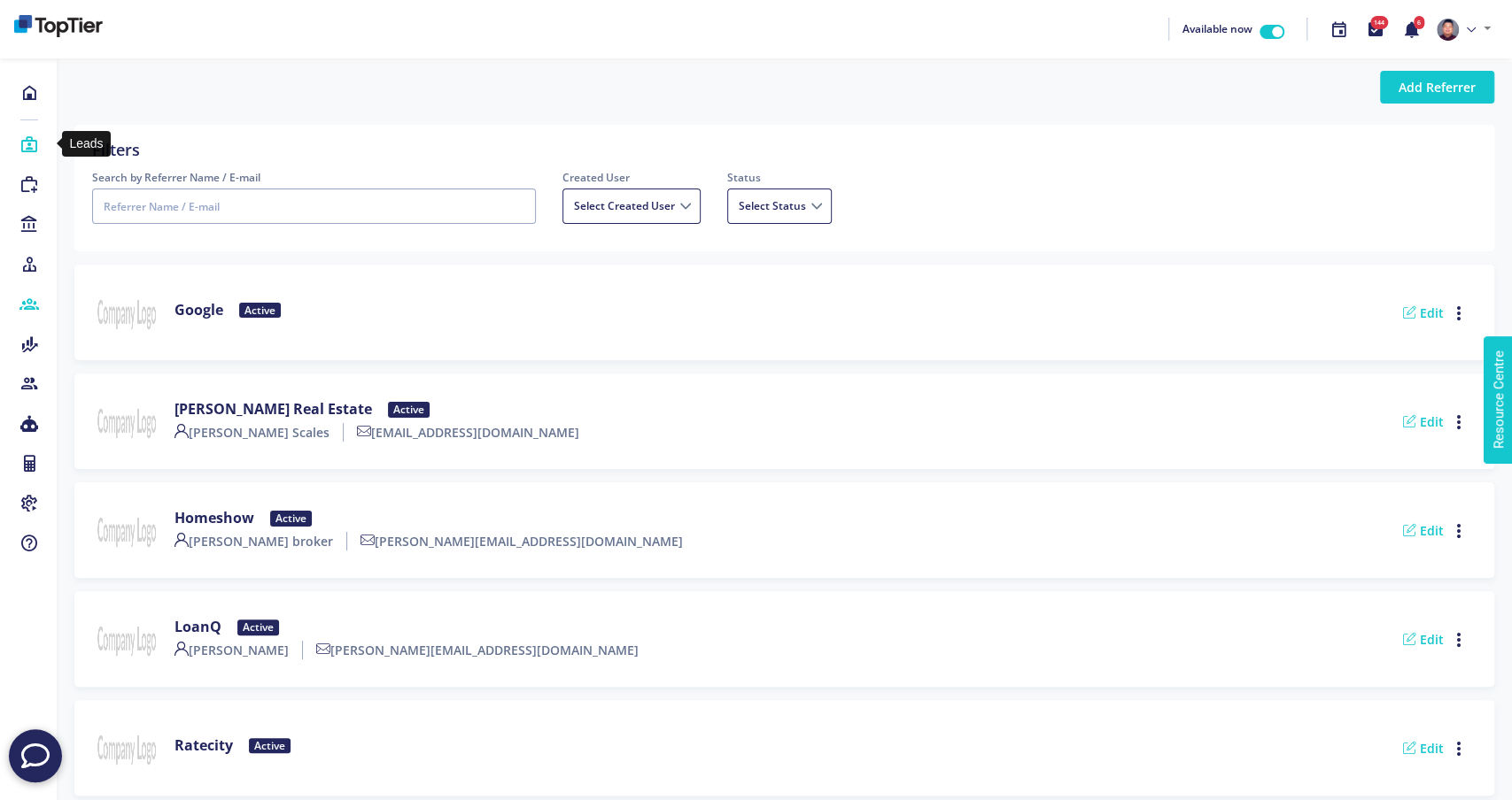
click at [29, 139] on icon at bounding box center [29, 145] width 19 height 18
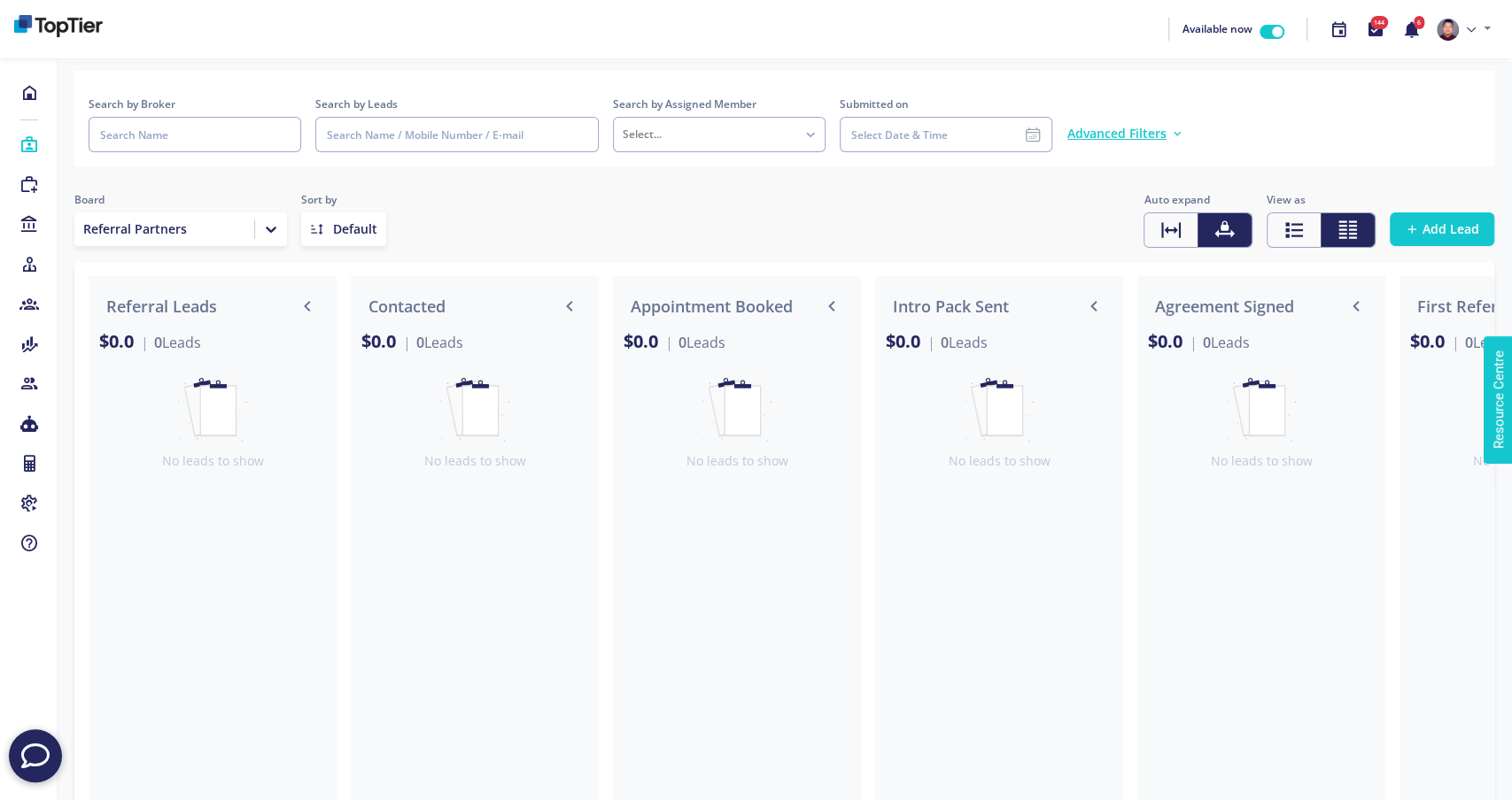
click at [270, 230] on icon at bounding box center [271, 230] width 11 height 6
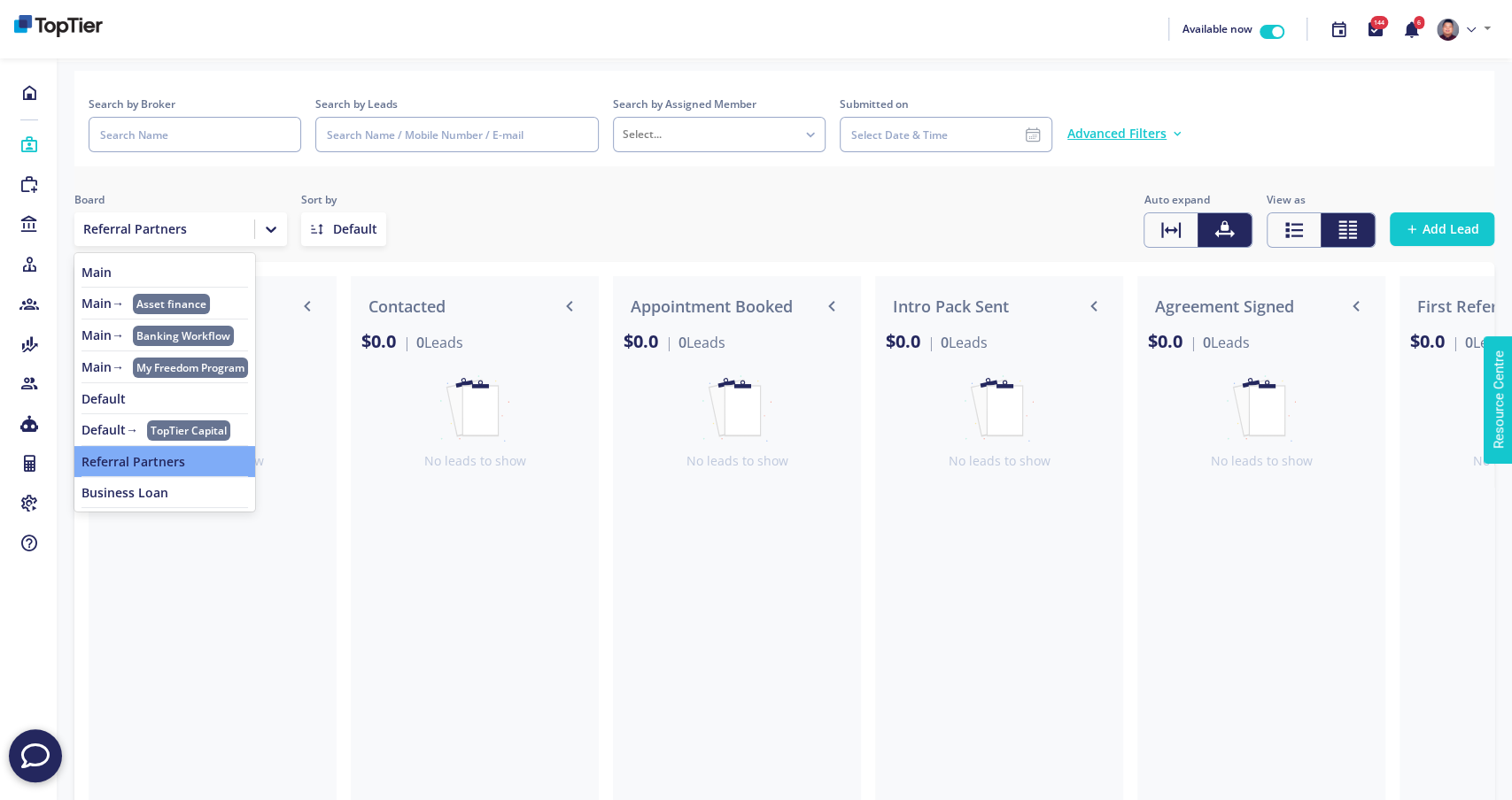
click at [124, 400] on link "Default" at bounding box center [164, 399] width 166 height 14
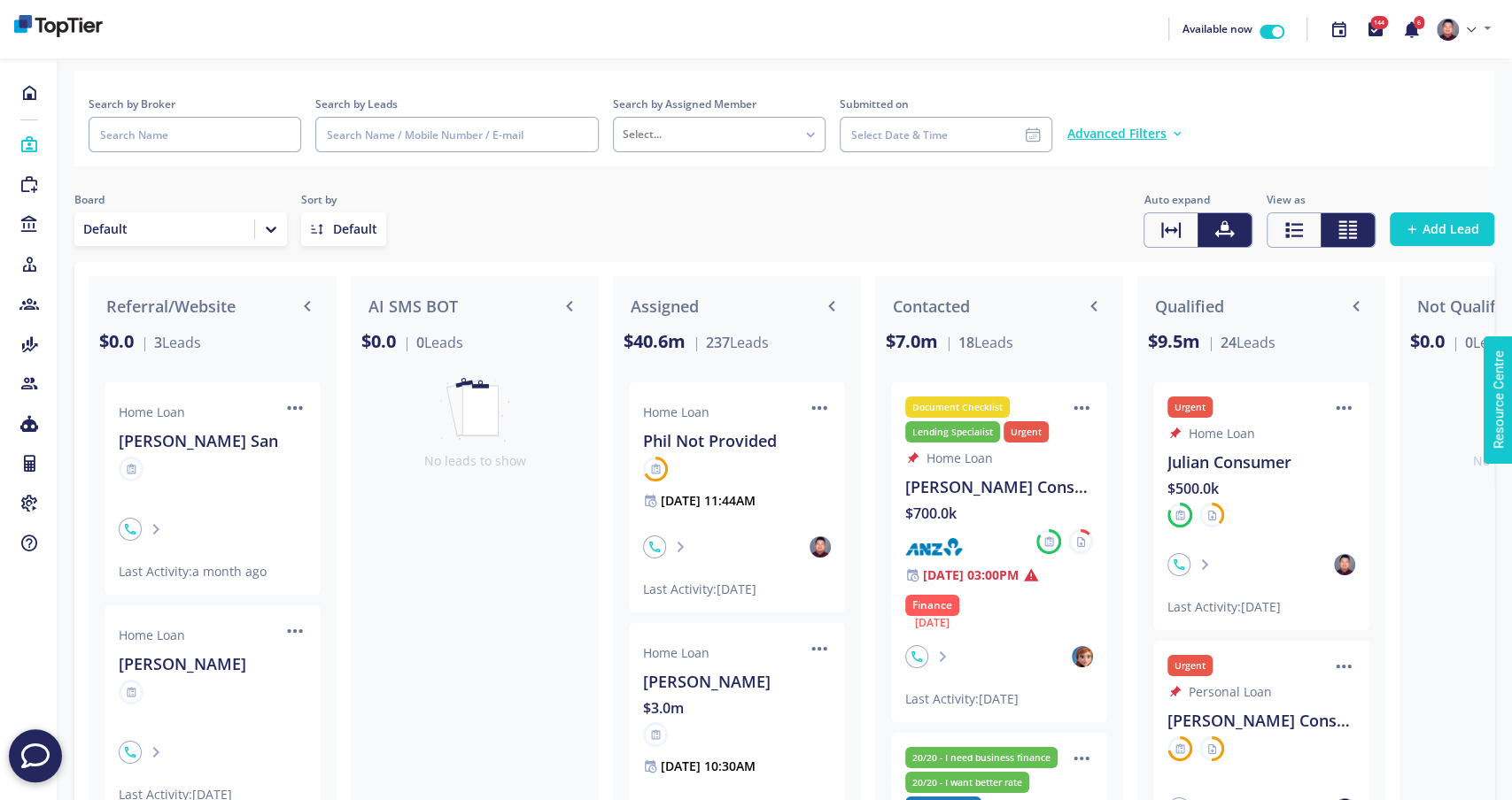
click at [365, 235] on div at bounding box center [355, 229] width 44 height 18
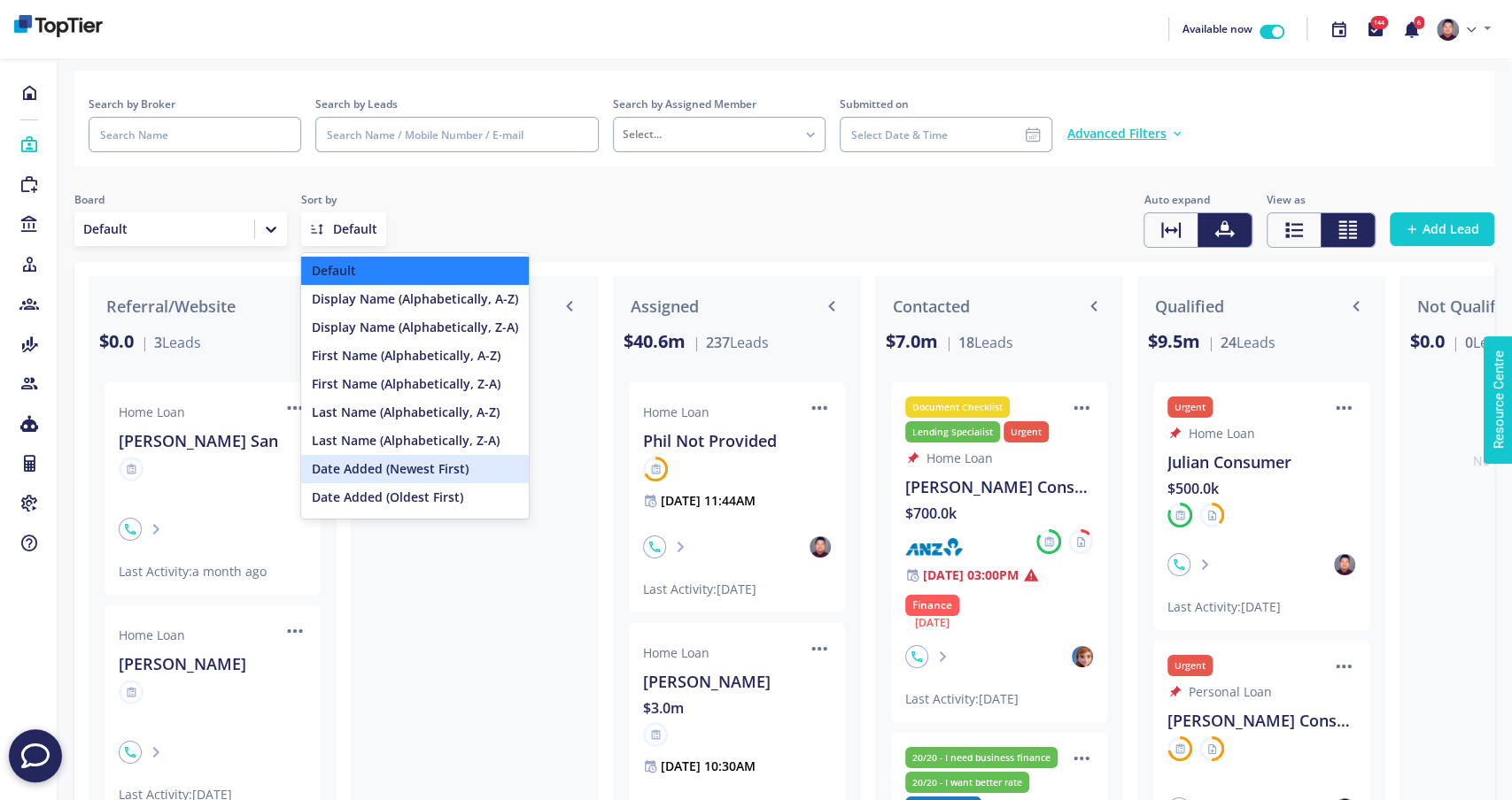
click at [401, 471] on div "Date Added (Newest First)" at bounding box center [414, 469] width 228 height 29
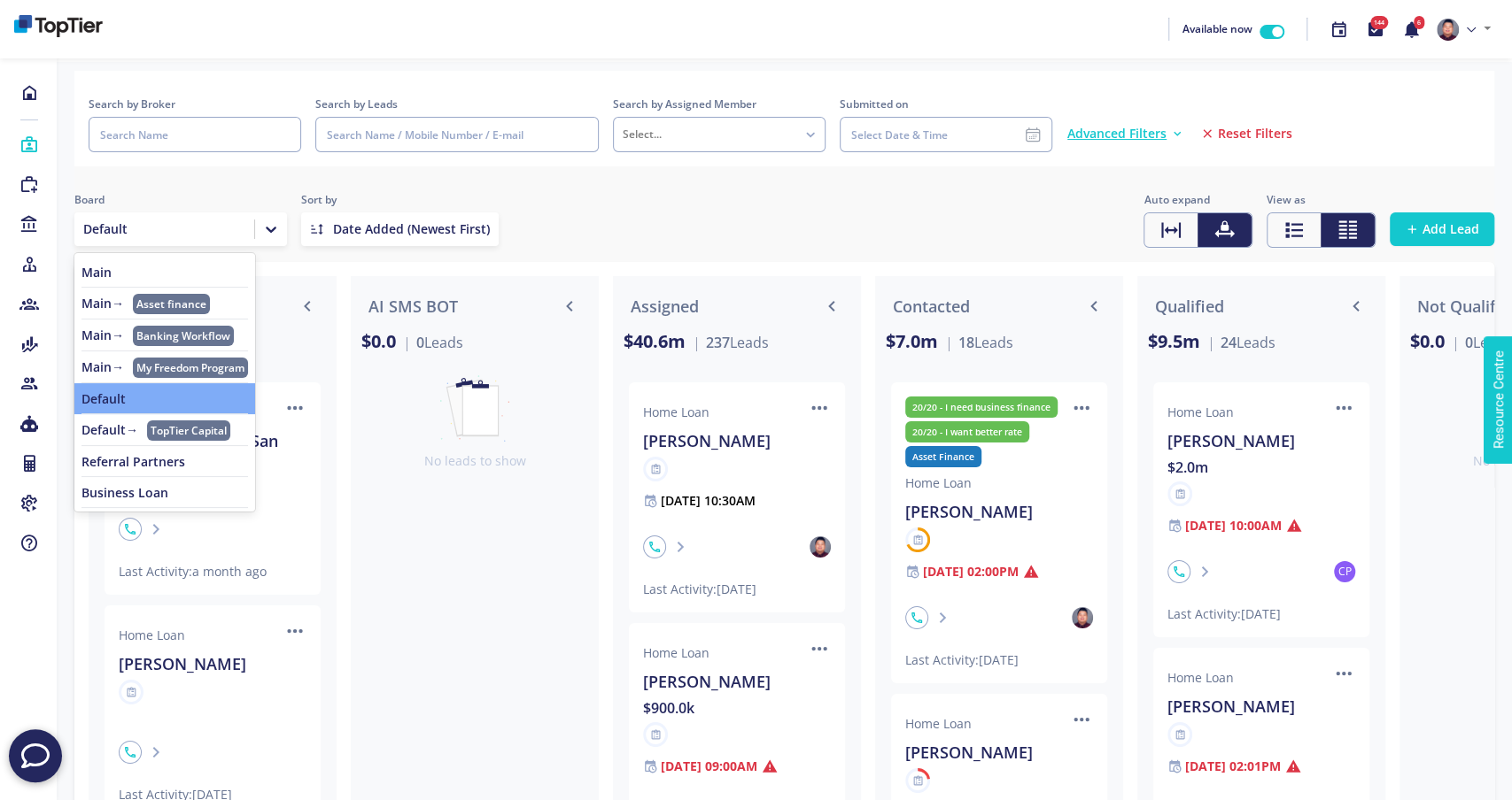
click at [280, 226] on div at bounding box center [270, 229] width 32 height 32
click at [153, 271] on link "Main" at bounding box center [164, 272] width 166 height 14
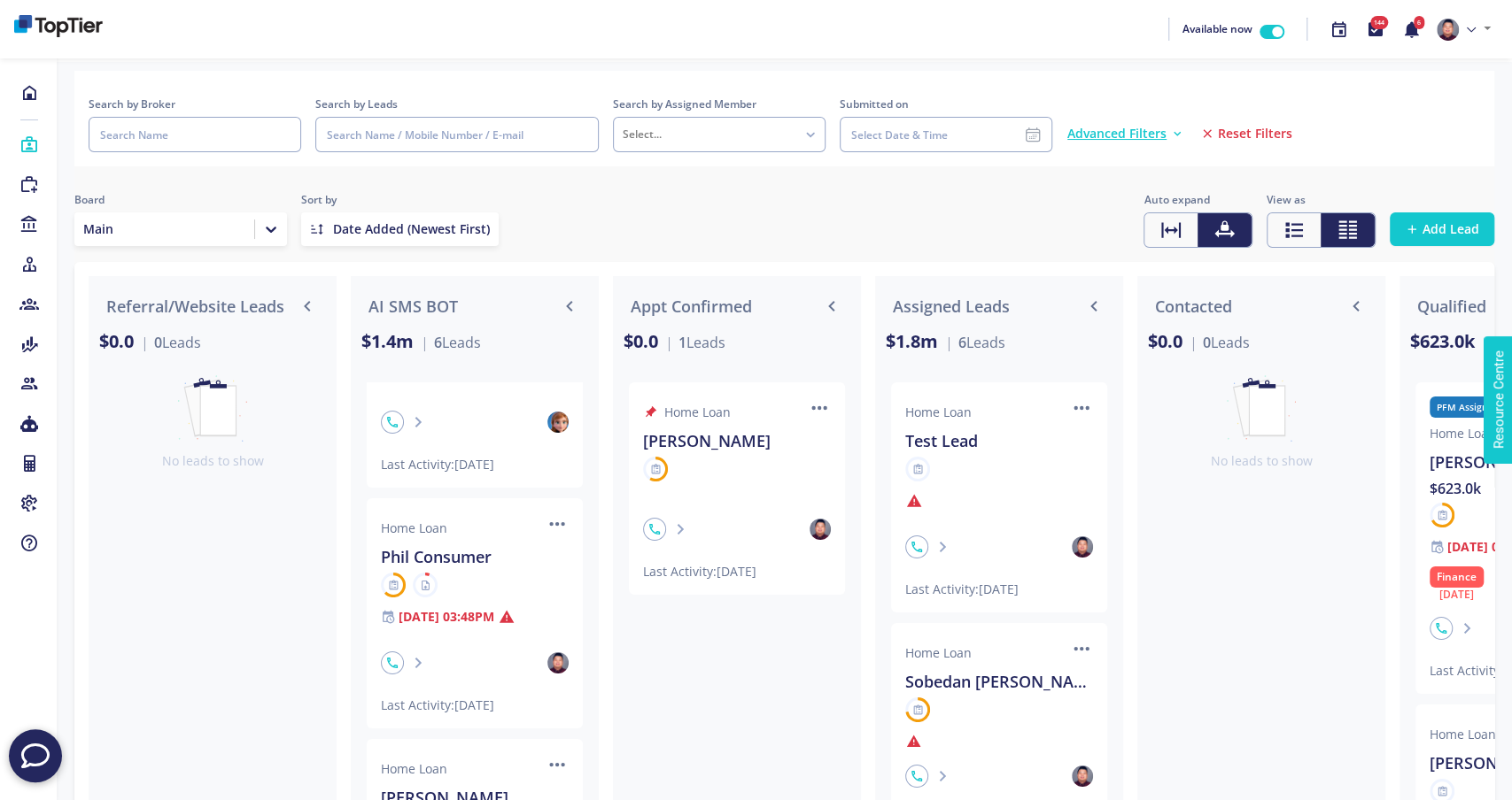
scroll to position [364, 0]
